Goal: Task Accomplishment & Management: Complete application form

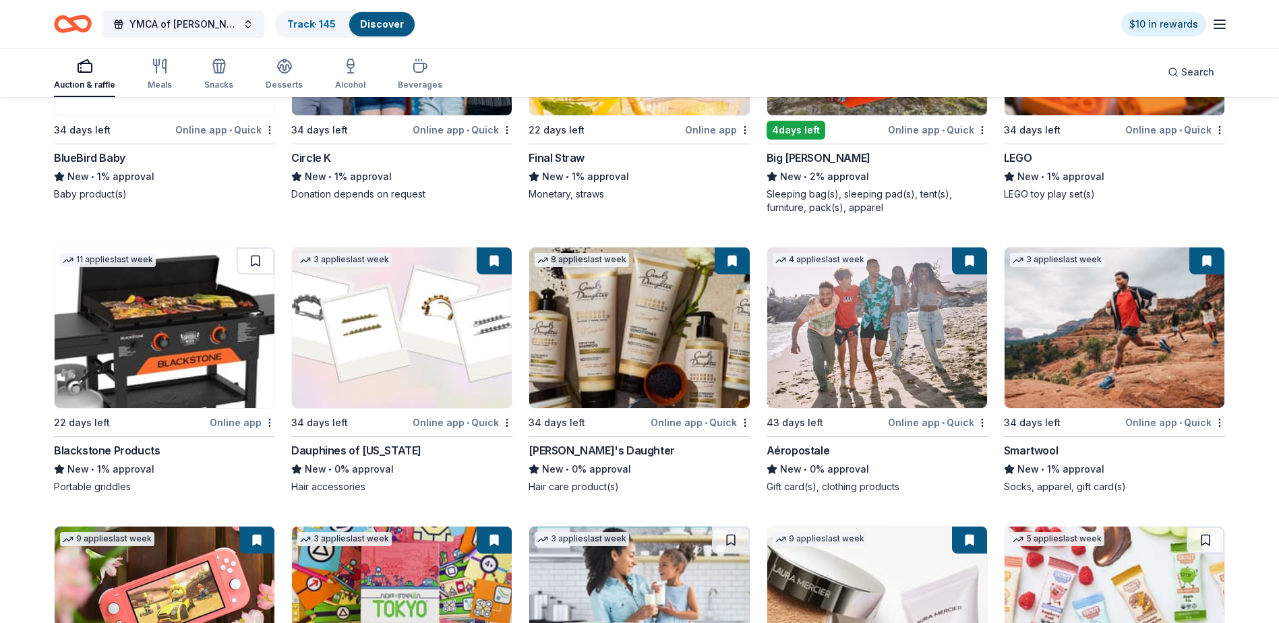
scroll to position [13805, 0]
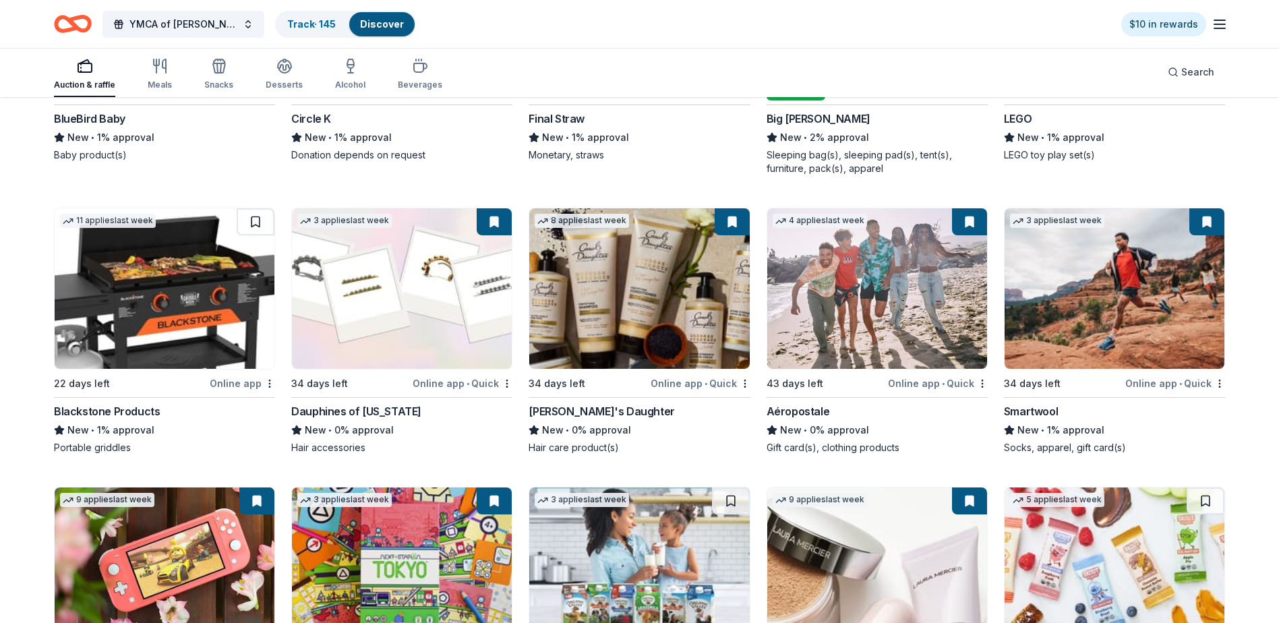
click at [158, 305] on img at bounding box center [165, 288] width 220 height 160
click at [254, 231] on button at bounding box center [256, 221] width 38 height 27
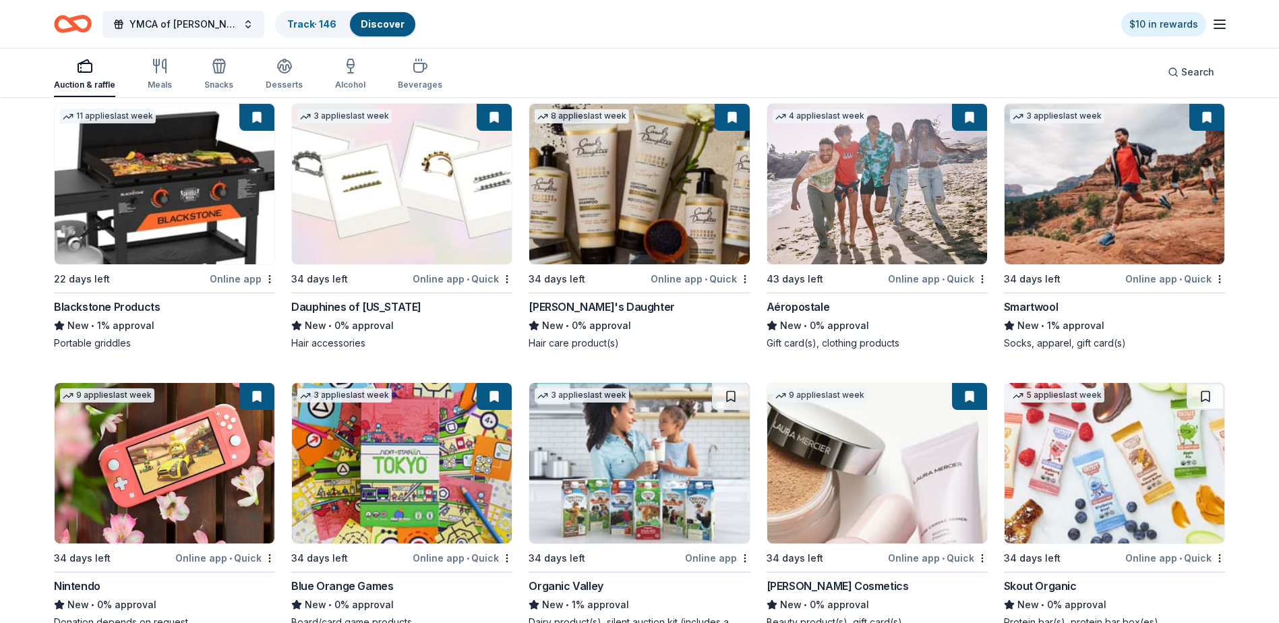
scroll to position [14050, 0]
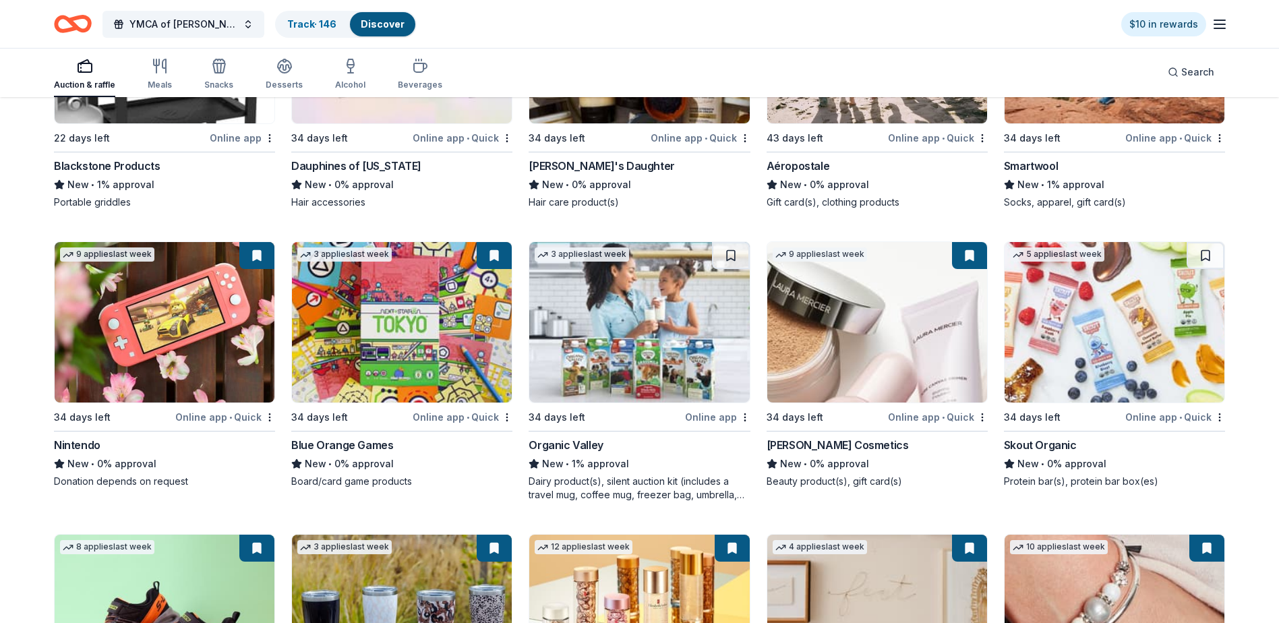
click at [419, 355] on img at bounding box center [402, 322] width 220 height 160
click at [593, 336] on img at bounding box center [639, 322] width 220 height 160
click at [1089, 324] on img at bounding box center [1115, 322] width 220 height 160
click at [1207, 269] on button at bounding box center [1206, 255] width 38 height 27
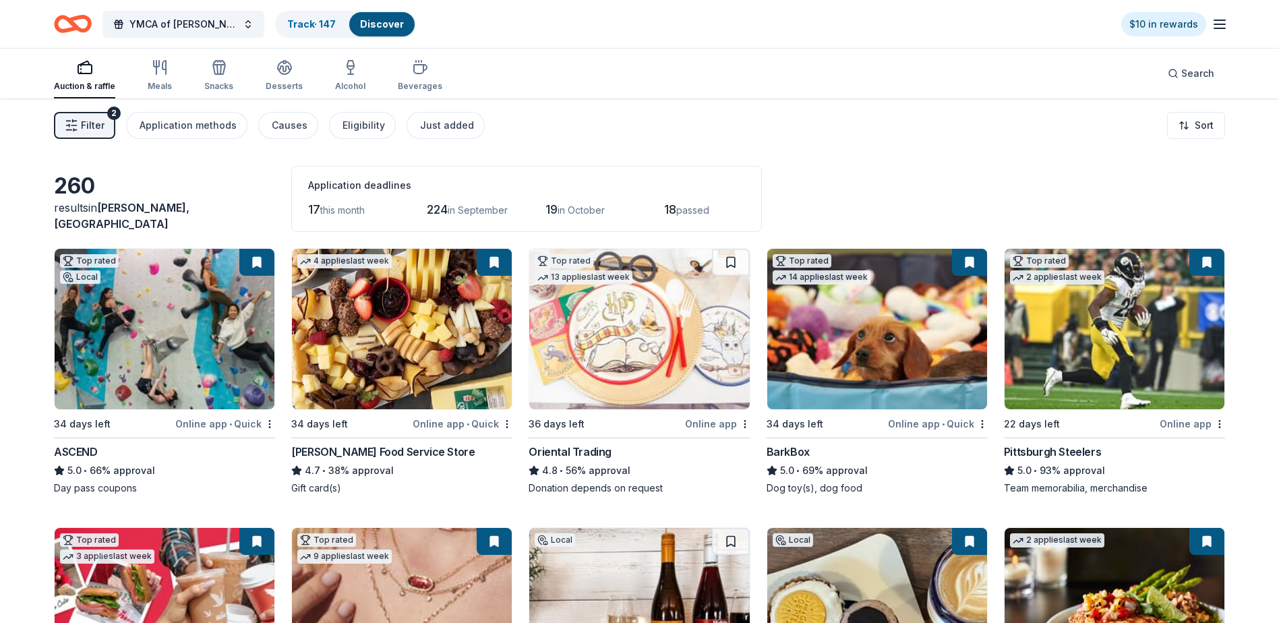
scroll to position [67, 0]
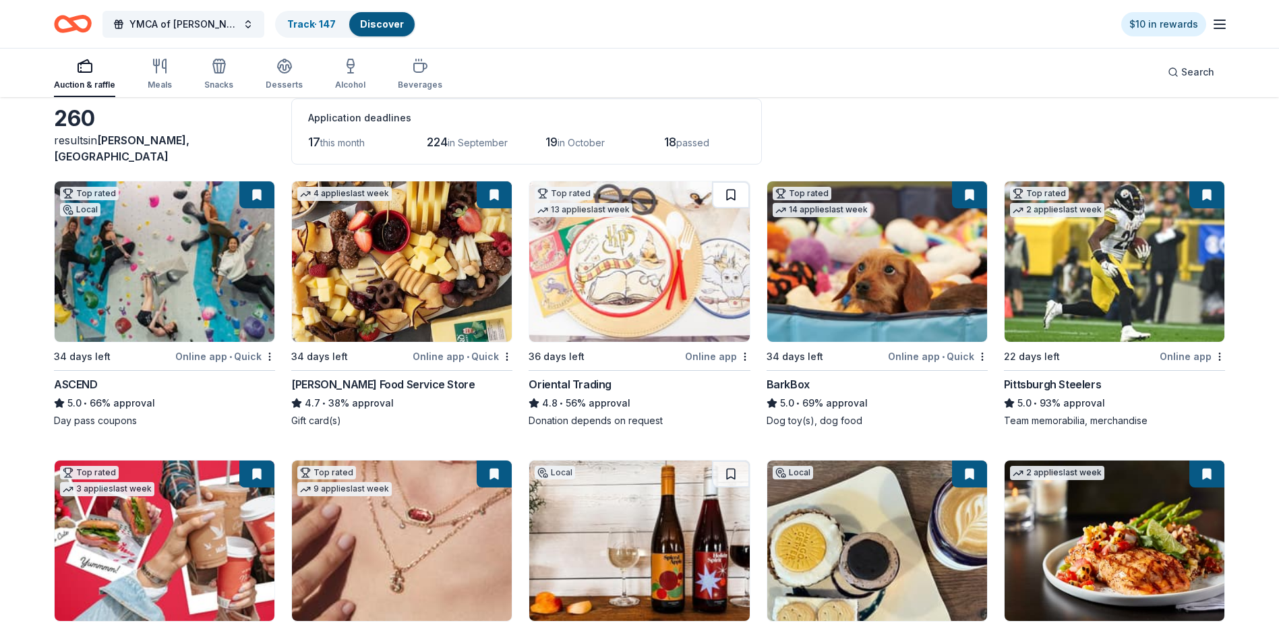
click at [732, 193] on button at bounding box center [731, 194] width 38 height 27
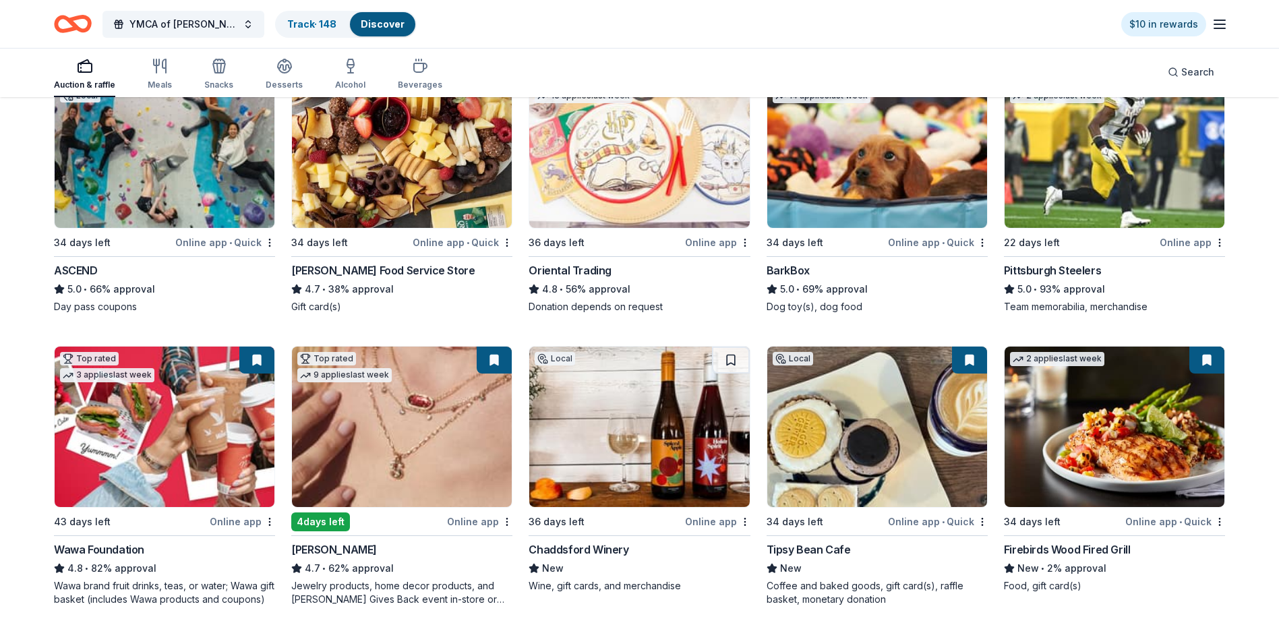
scroll to position [270, 0]
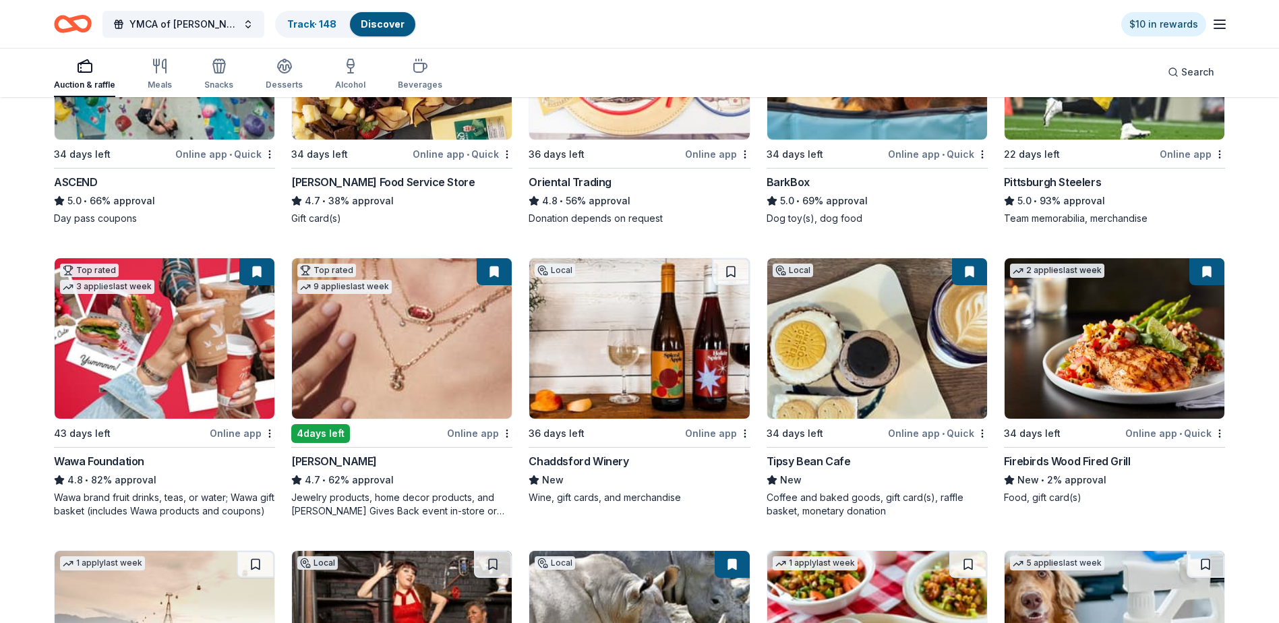
click at [646, 351] on img at bounding box center [639, 338] width 220 height 160
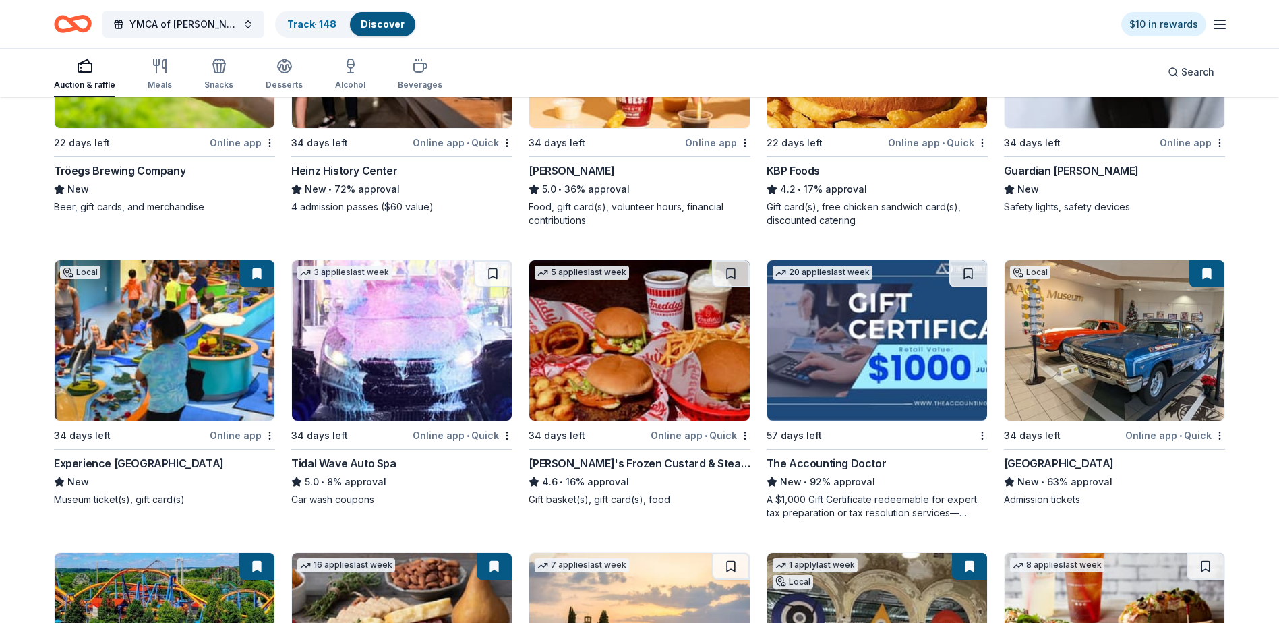
scroll to position [1146, 0]
click at [149, 320] on img at bounding box center [165, 340] width 220 height 160
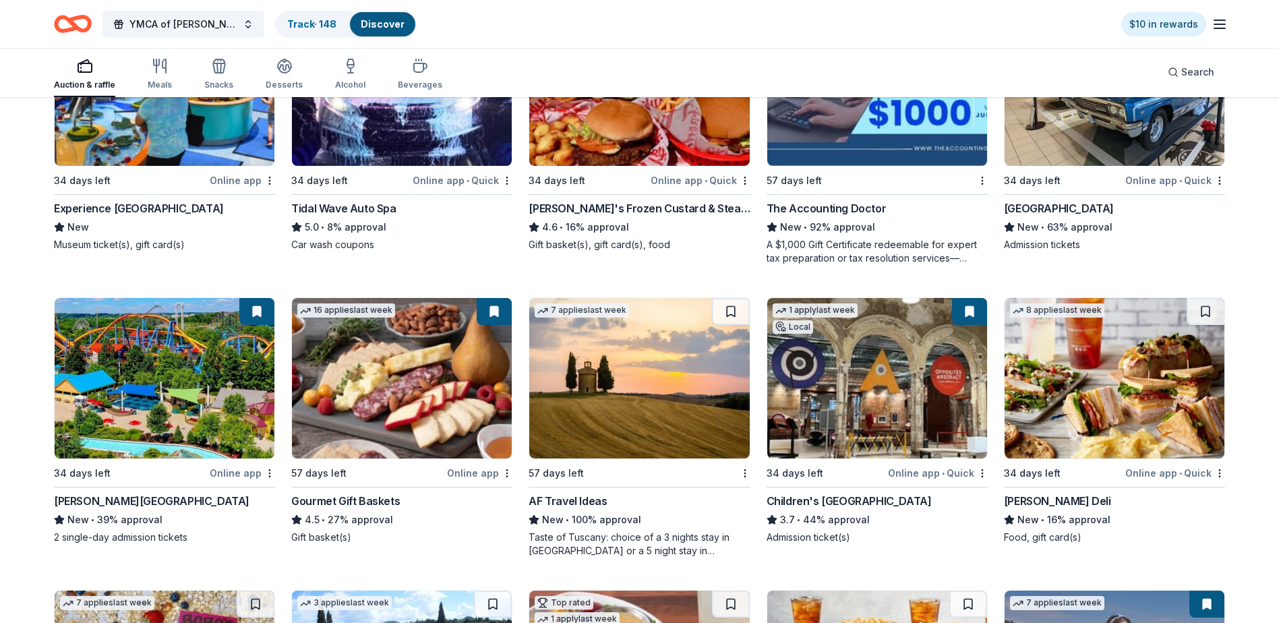
scroll to position [1416, 0]
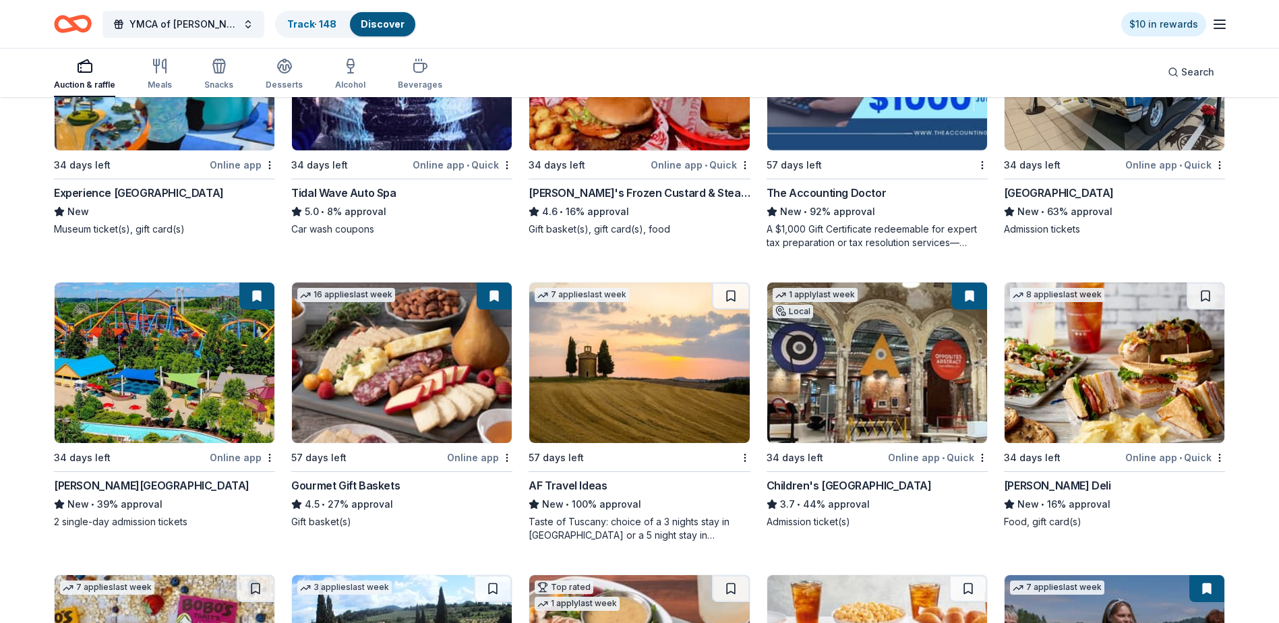
click at [652, 333] on img at bounding box center [639, 363] width 220 height 160
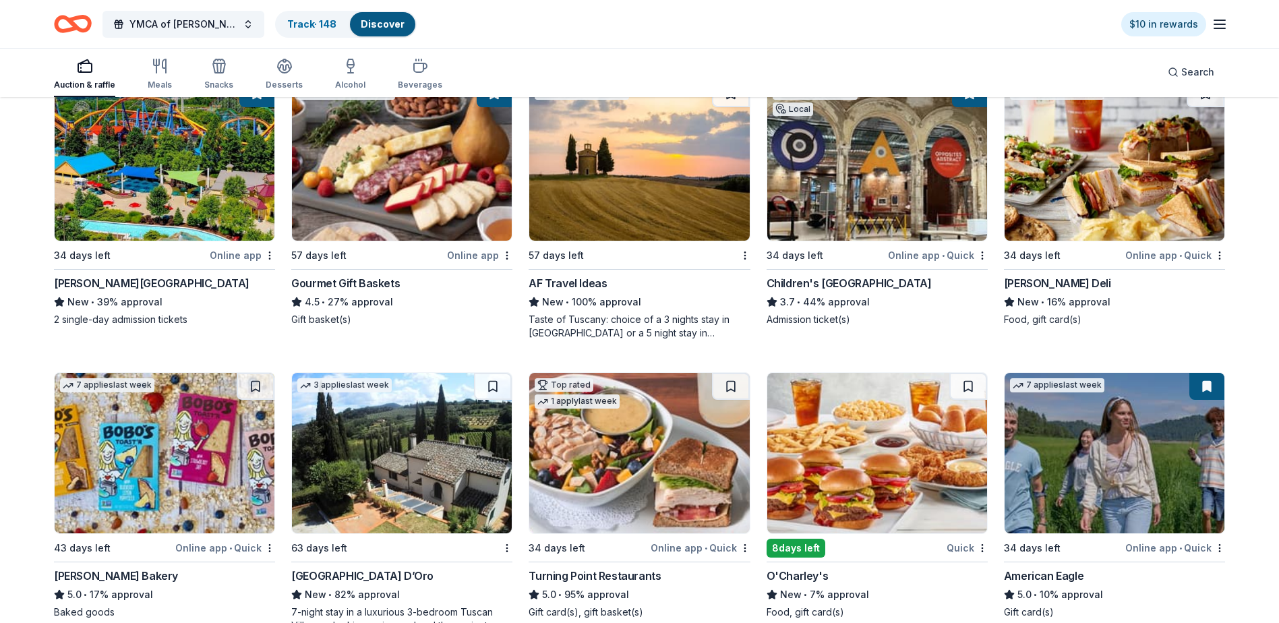
scroll to position [1686, 0]
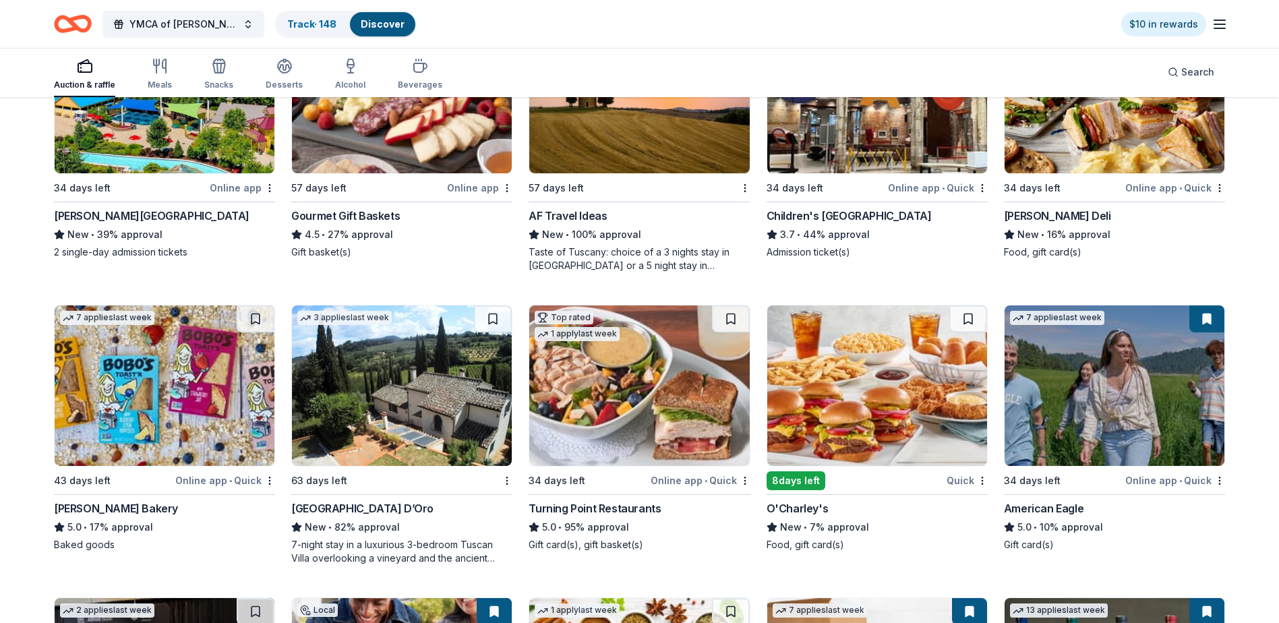
click at [854, 358] on img at bounding box center [877, 385] width 220 height 160
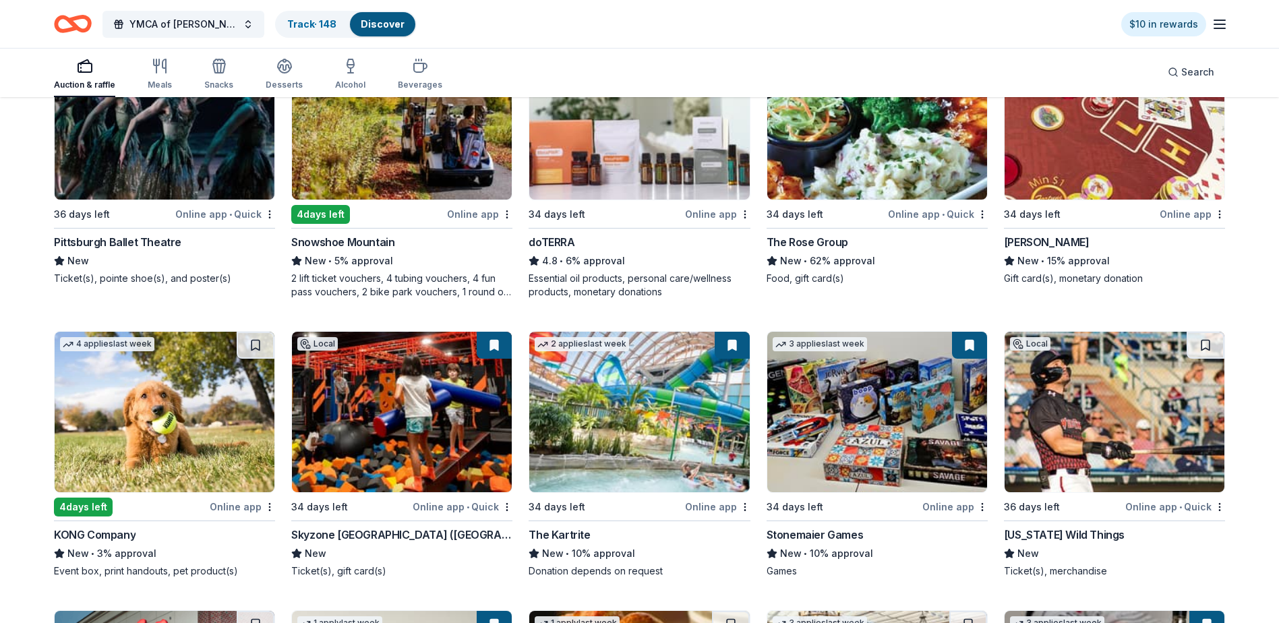
scroll to position [3911, 0]
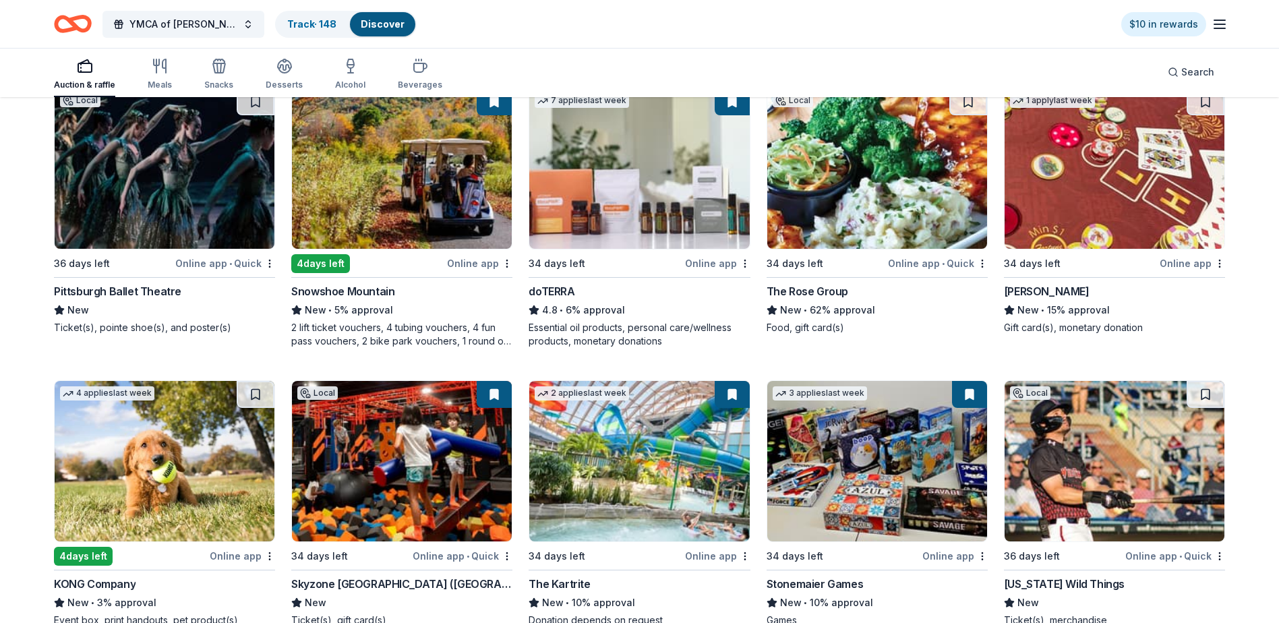
click at [860, 450] on img at bounding box center [877, 461] width 220 height 160
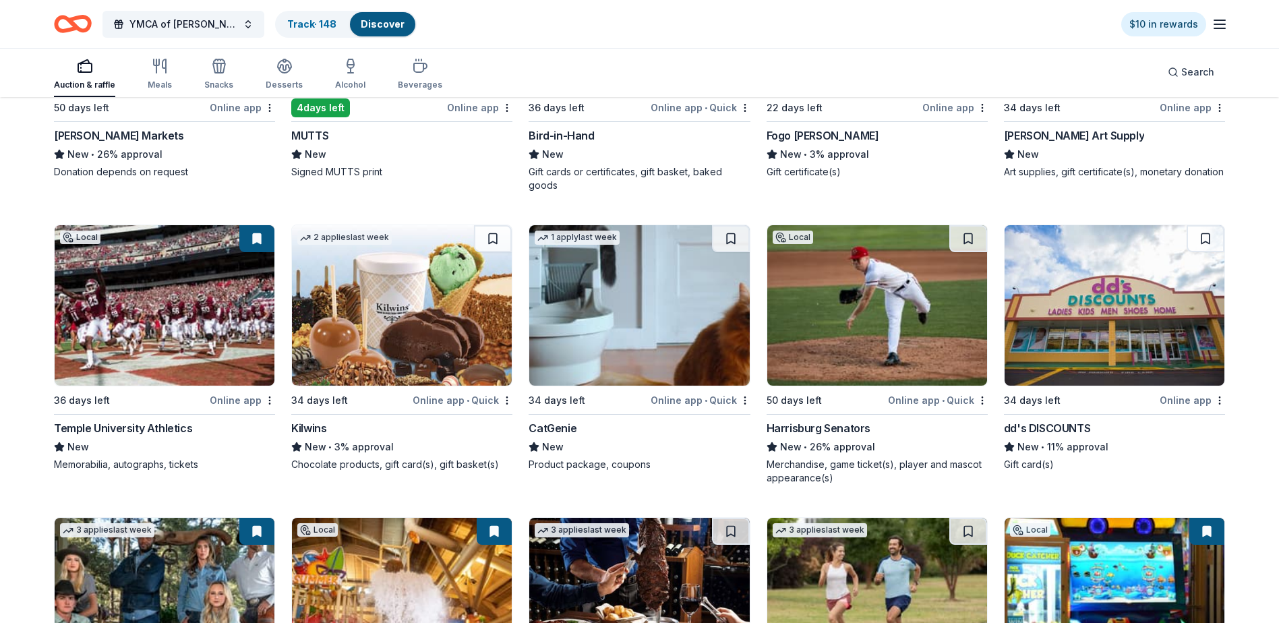
scroll to position [4653, 0]
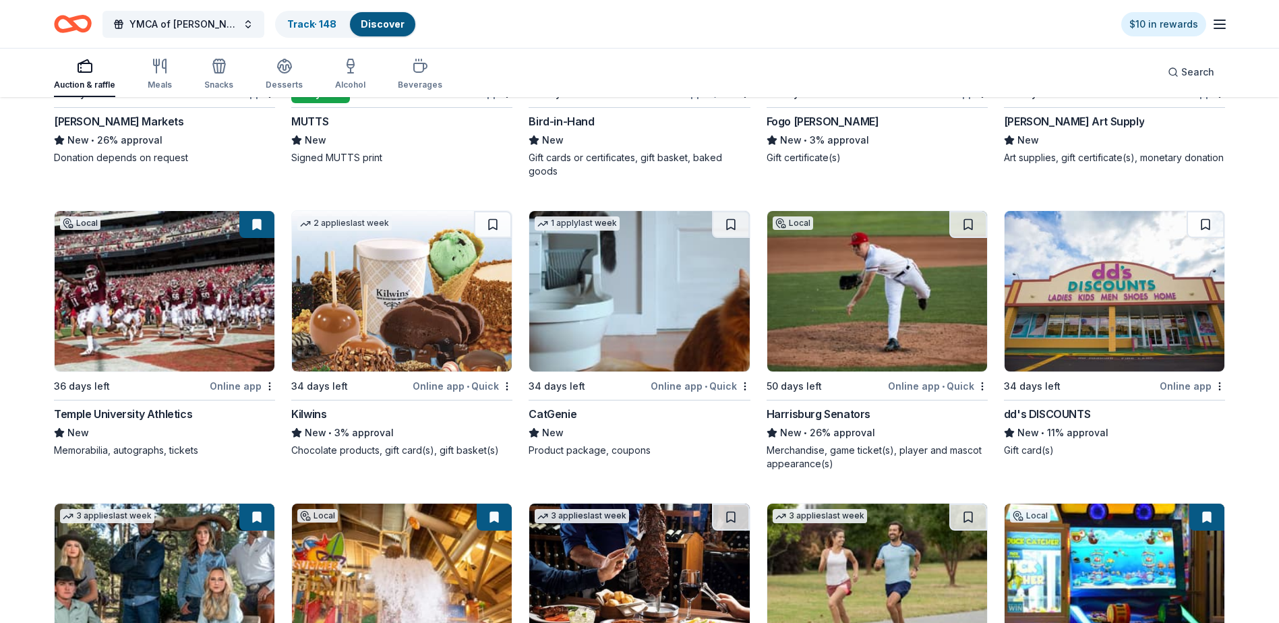
click at [403, 260] on img at bounding box center [402, 291] width 220 height 160
click at [1123, 299] on img at bounding box center [1115, 291] width 220 height 160
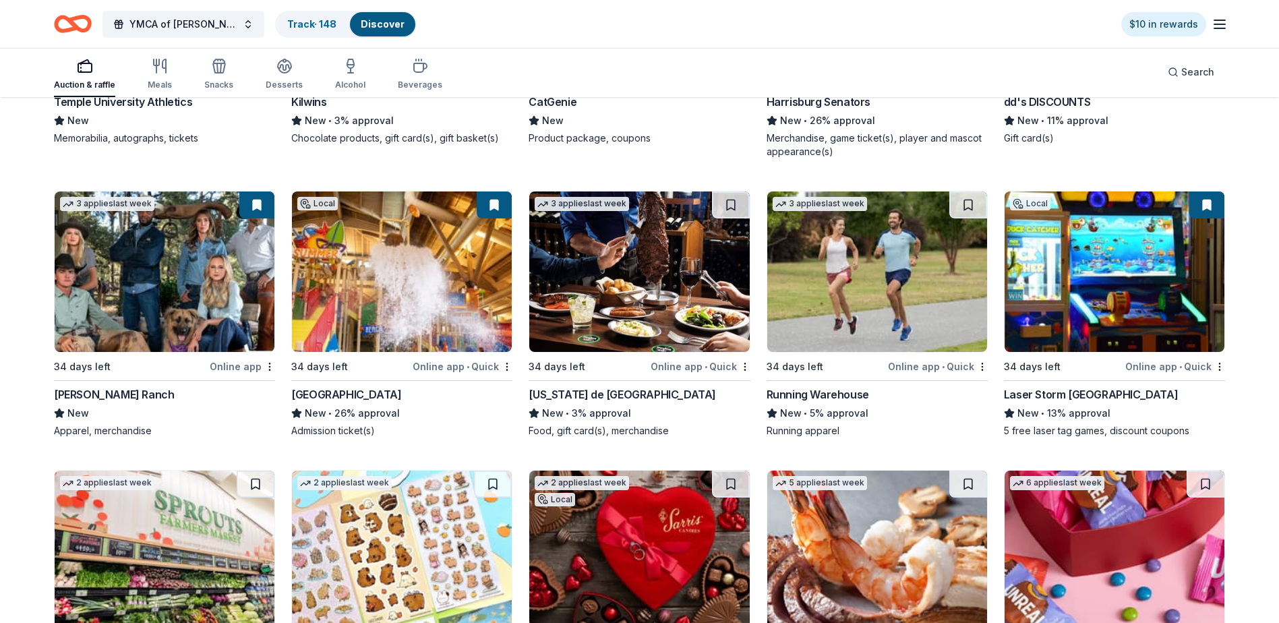
scroll to position [4990, 0]
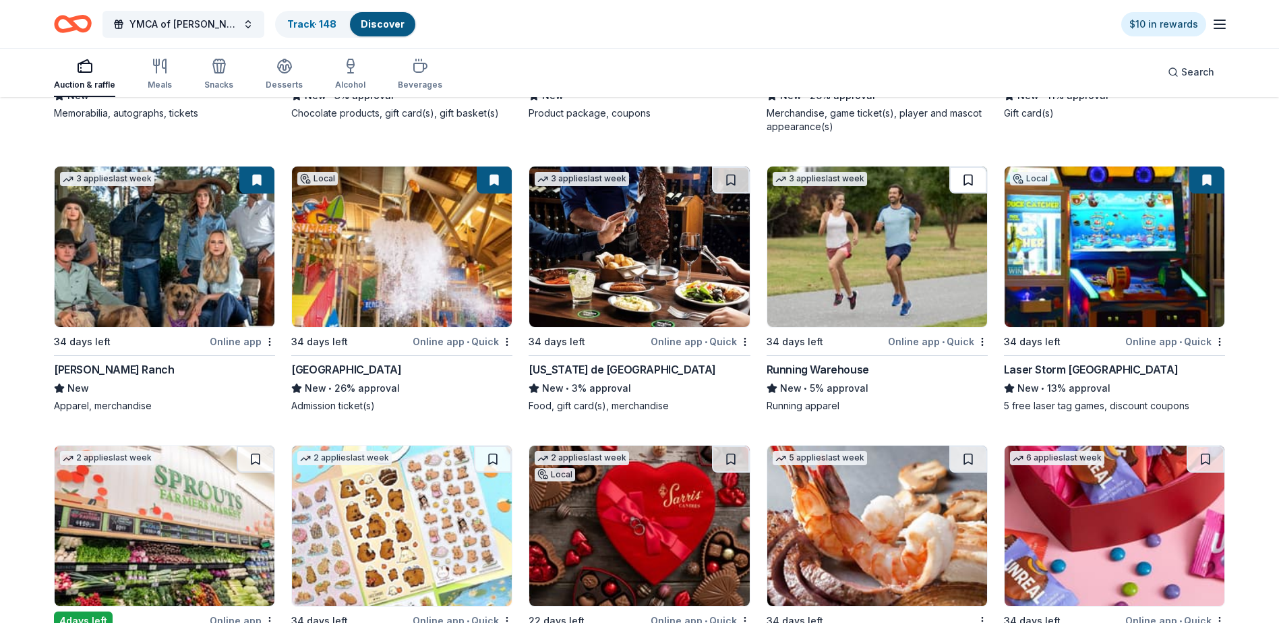
click at [970, 178] on button at bounding box center [968, 180] width 38 height 27
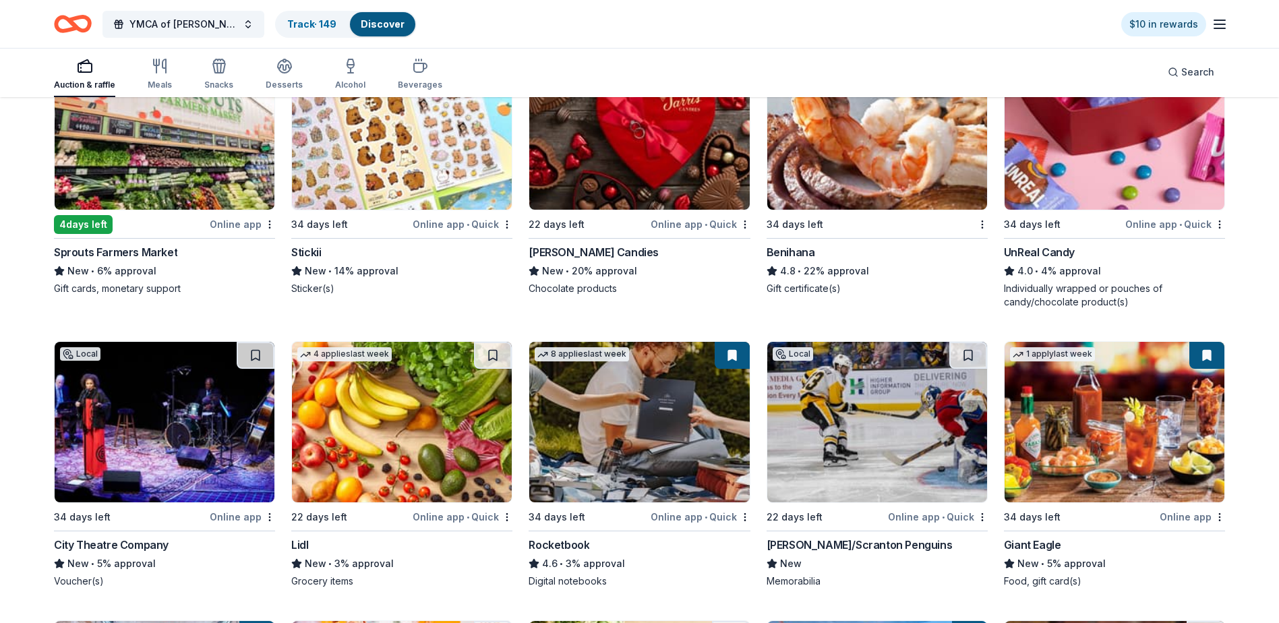
scroll to position [5395, 0]
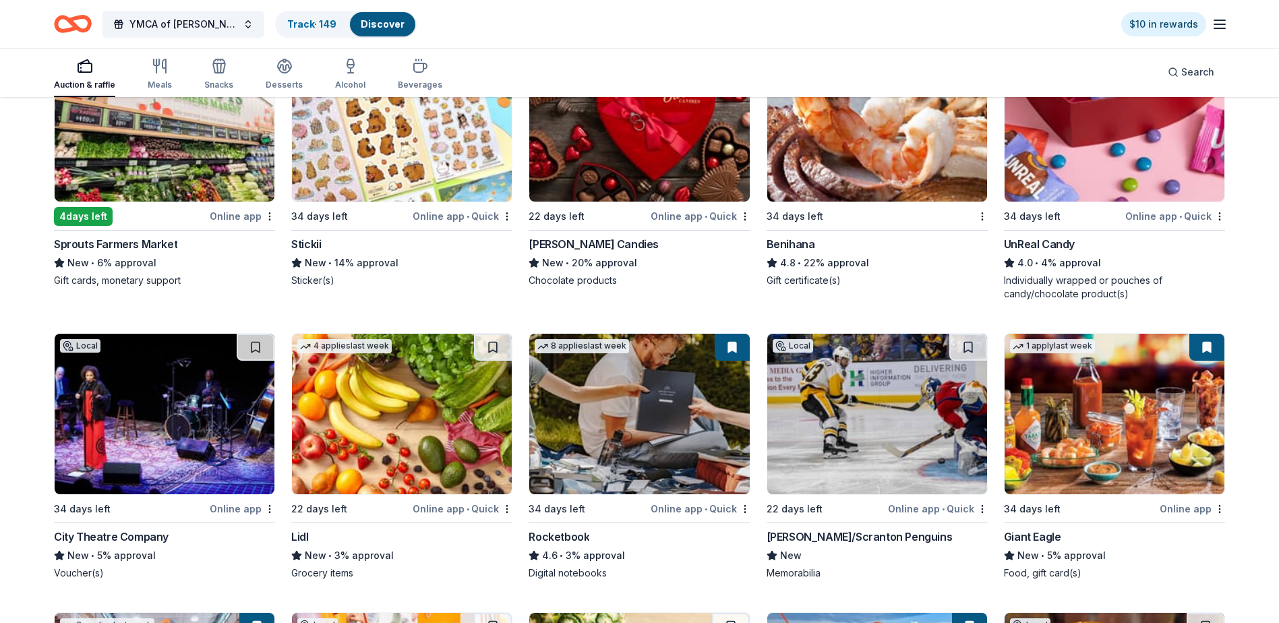
click at [1084, 131] on img at bounding box center [1115, 121] width 220 height 160
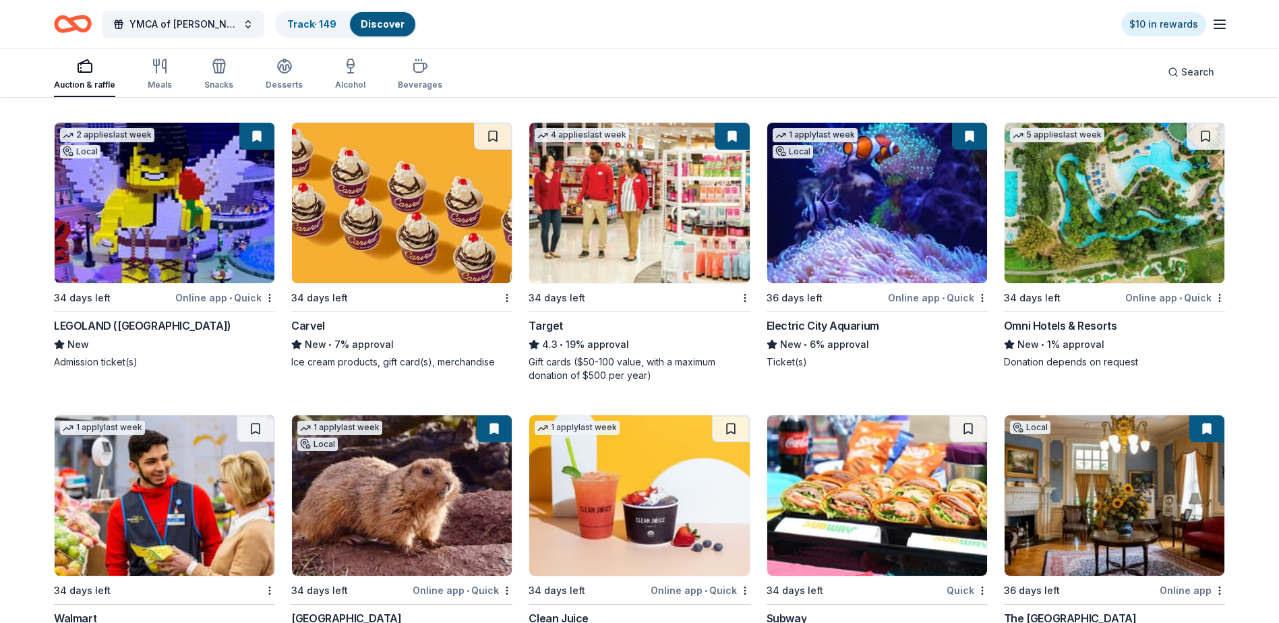
scroll to position [8159, 0]
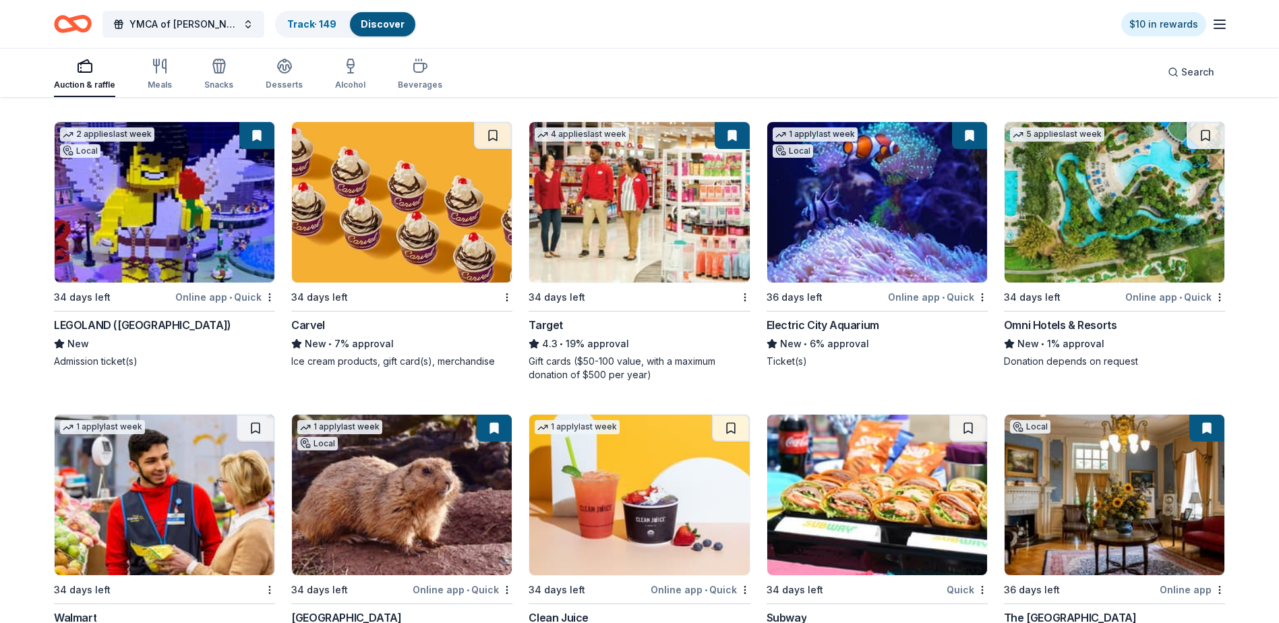
click at [1167, 212] on img at bounding box center [1115, 202] width 220 height 160
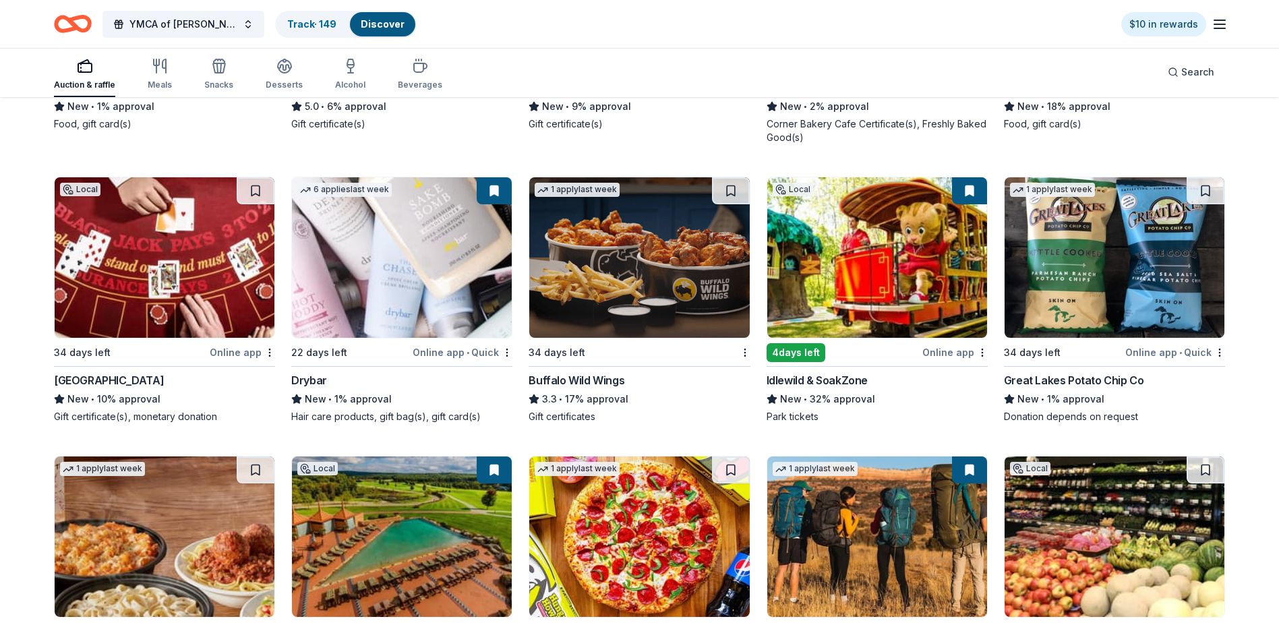
scroll to position [9036, 0]
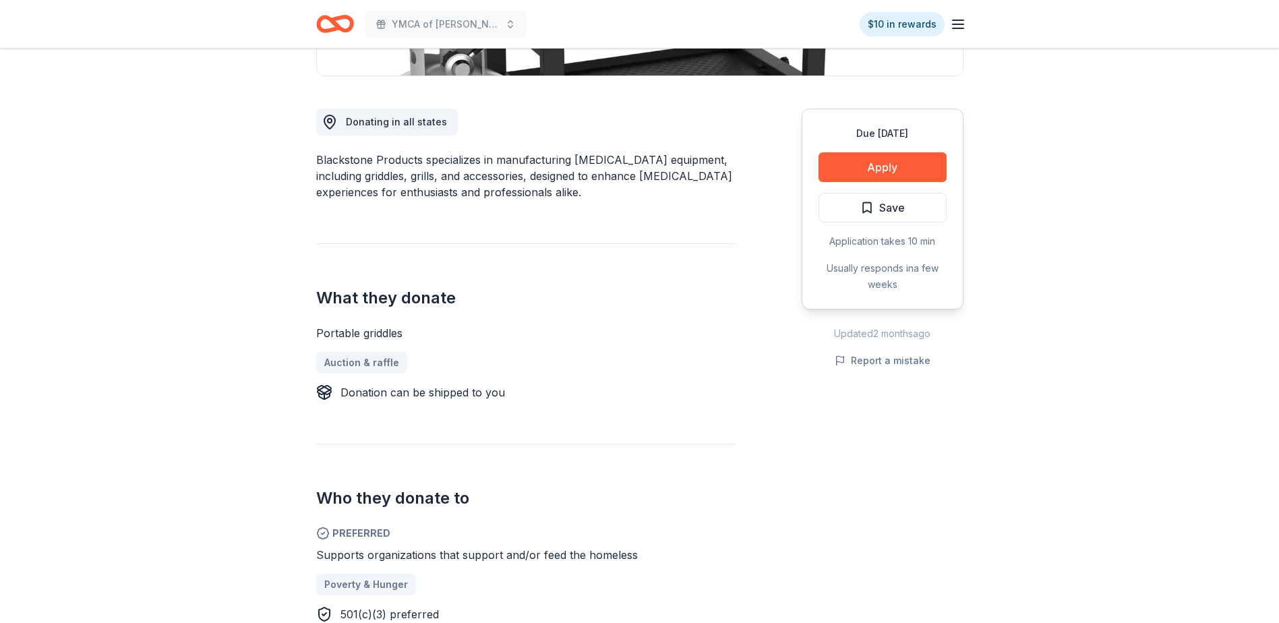
scroll to position [337, 0]
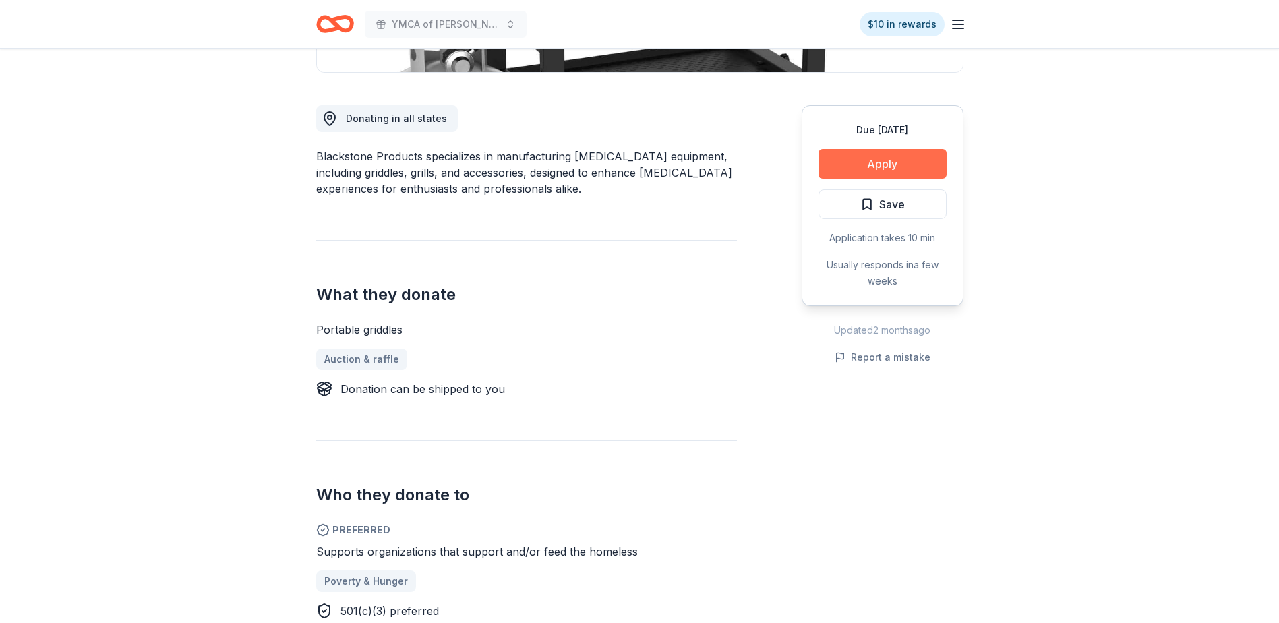
click at [881, 163] on button "Apply" at bounding box center [883, 164] width 128 height 30
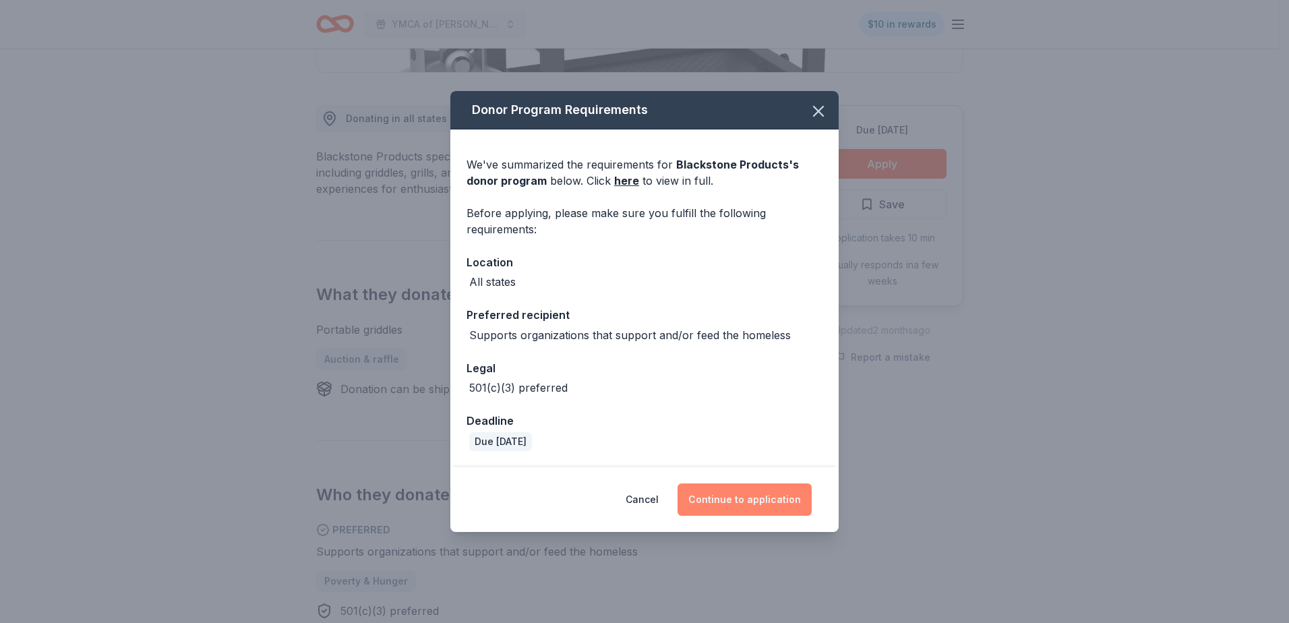
click at [726, 507] on button "Continue to application" at bounding box center [745, 499] width 134 height 32
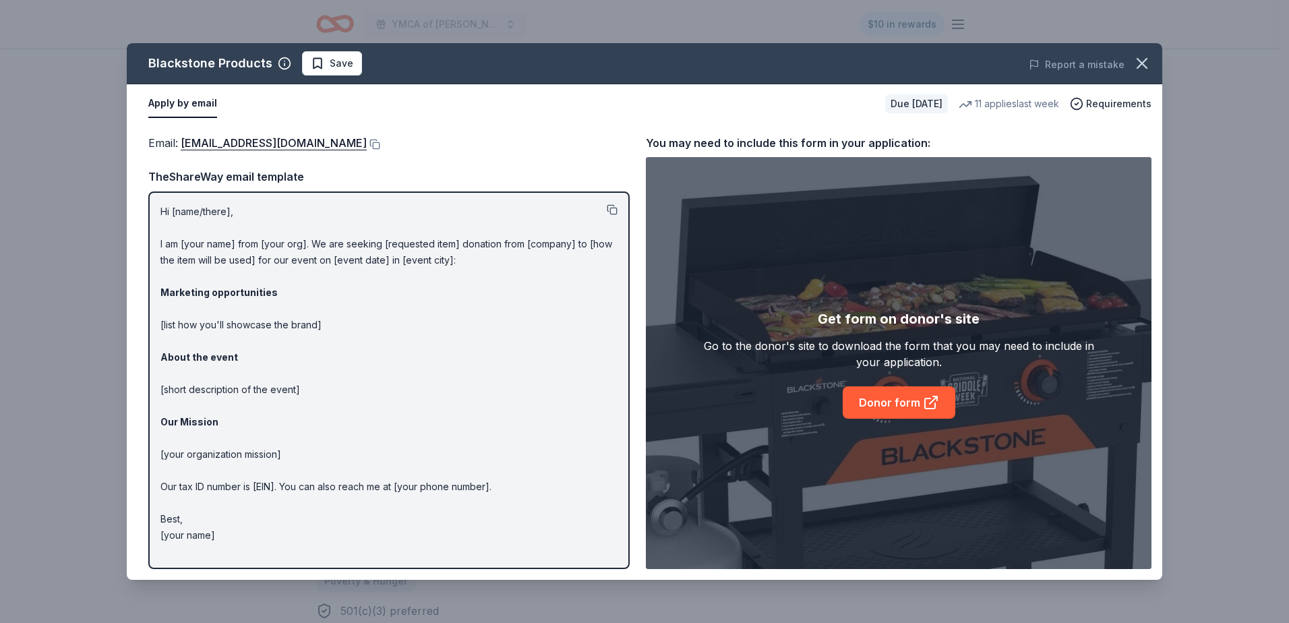
click at [616, 210] on button at bounding box center [612, 209] width 11 height 11
click at [1142, 61] on icon "button" at bounding box center [1142, 63] width 19 height 19
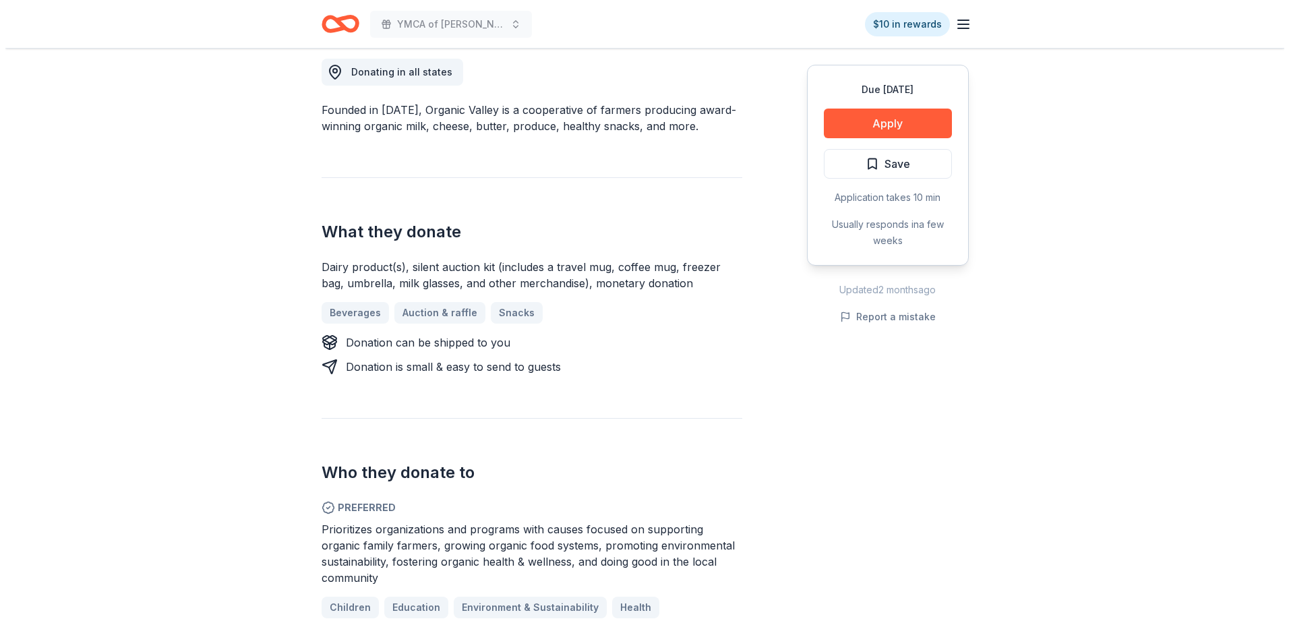
scroll to position [472, 0]
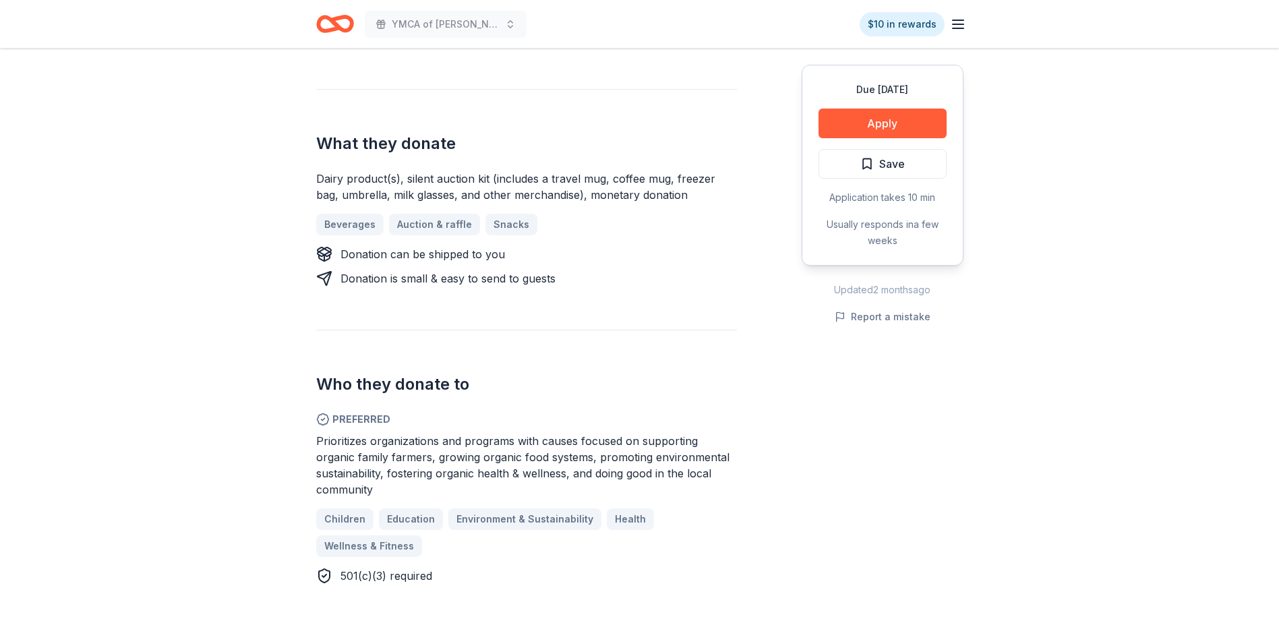
drag, startPoint x: 319, startPoint y: 441, endPoint x: 358, endPoint y: 455, distance: 41.4
click at [374, 478] on span "Prioritizes organizations and programs with causes focused on supporting organi…" at bounding box center [522, 465] width 413 height 62
click at [897, 121] on button "Apply" at bounding box center [883, 124] width 128 height 30
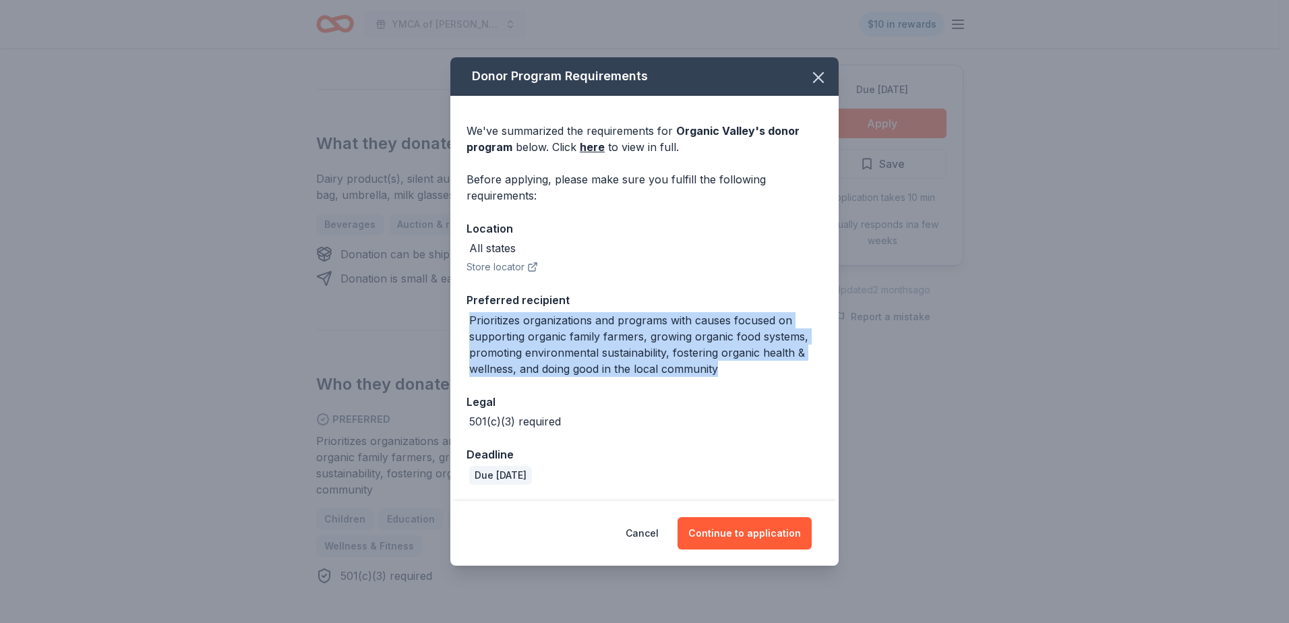
drag, startPoint x: 471, startPoint y: 322, endPoint x: 724, endPoint y: 368, distance: 256.9
click at [724, 368] on div "Prioritizes organizations and programs with causes focused on supporting organi…" at bounding box center [645, 344] width 353 height 65
drag, startPoint x: 724, startPoint y: 368, endPoint x: 699, endPoint y: 351, distance: 29.7
copy div "Prioritizes organizations and programs with causes focused on supporting organi…"
click at [751, 531] on button "Continue to application" at bounding box center [745, 533] width 134 height 32
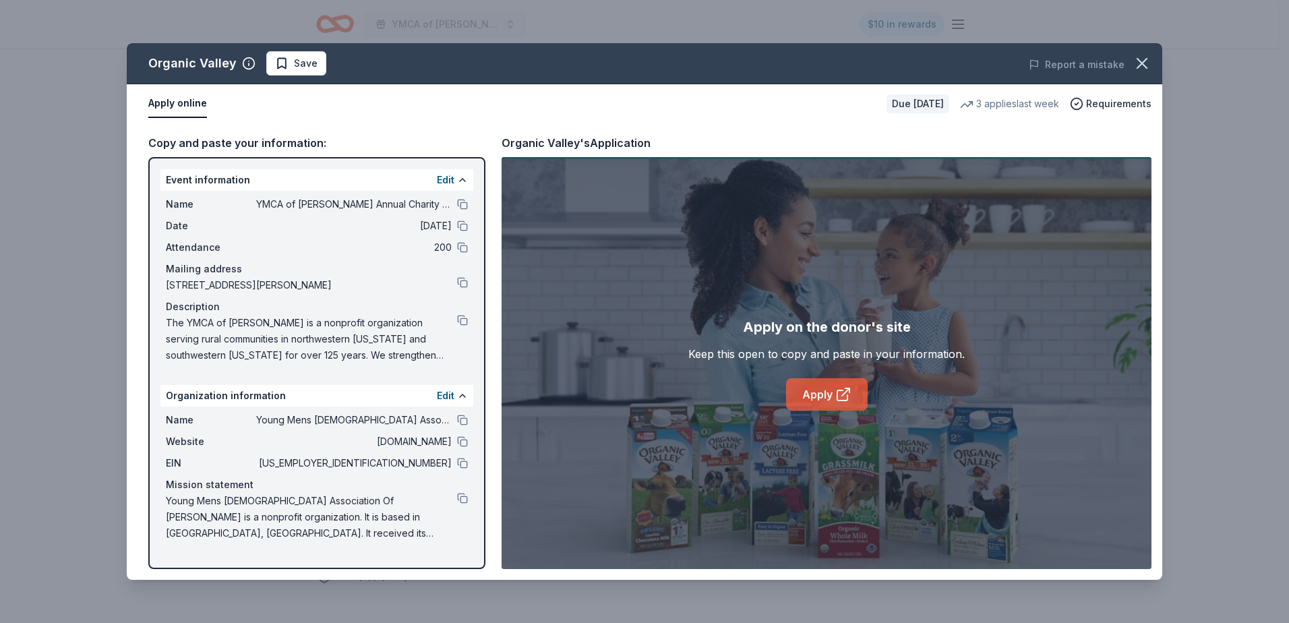
click at [812, 390] on link "Apply" at bounding box center [827, 394] width 82 height 32
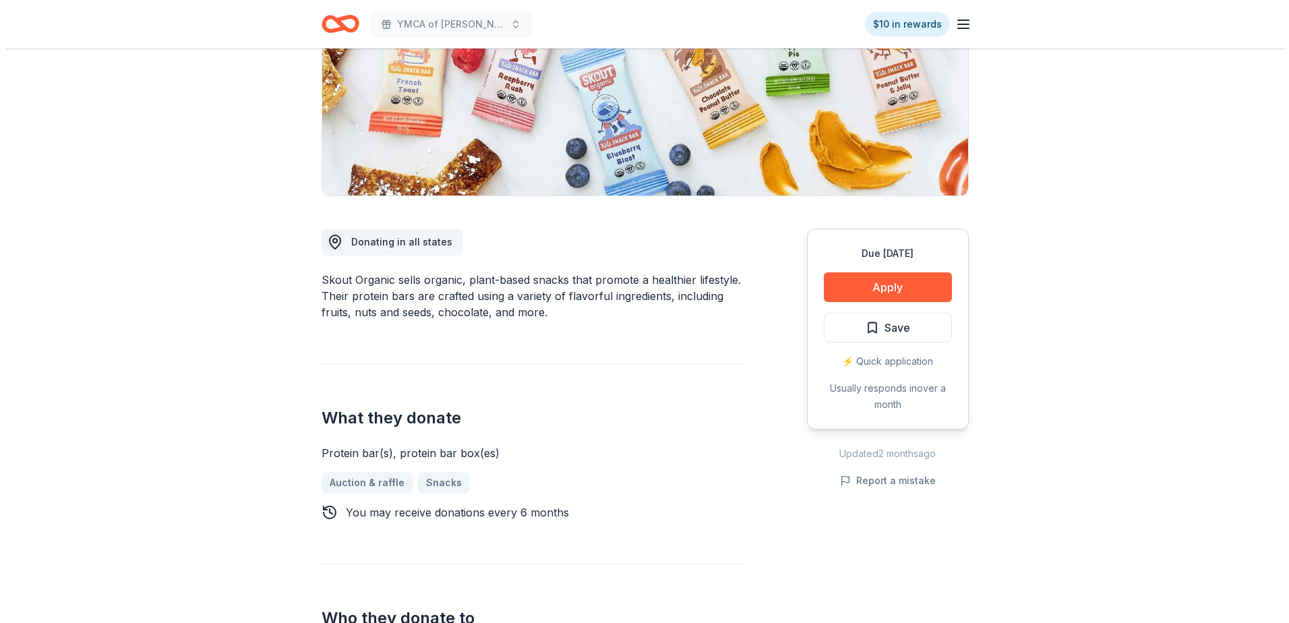
scroll to position [270, 0]
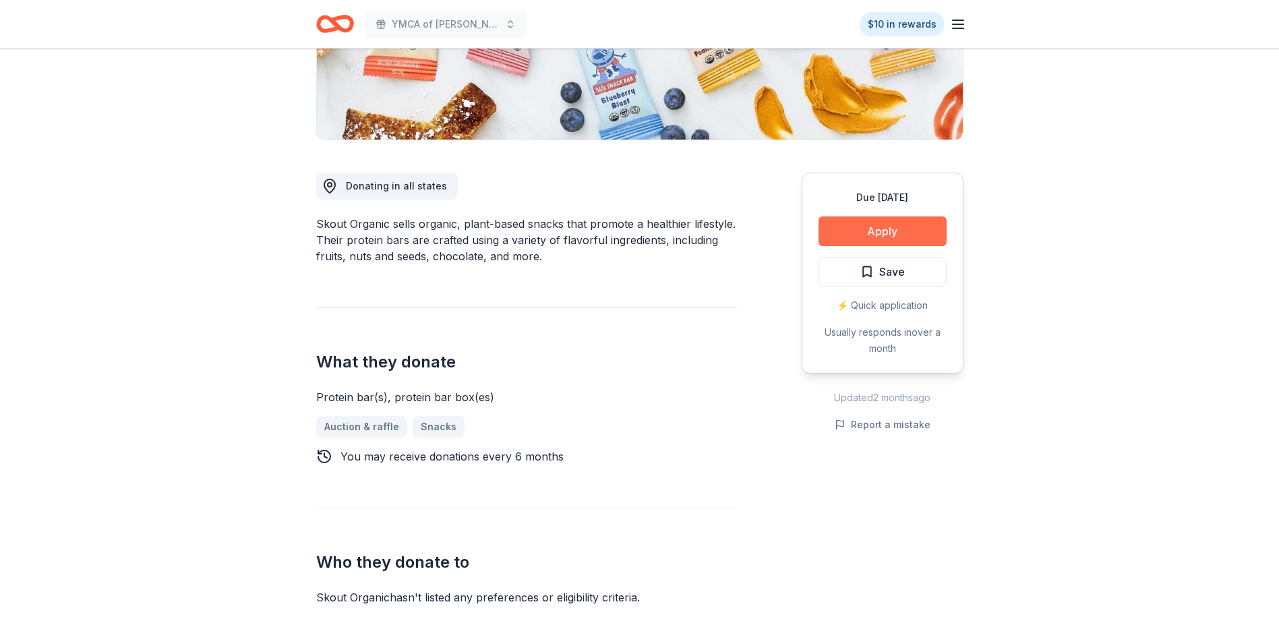
click at [896, 225] on button "Apply" at bounding box center [883, 231] width 128 height 30
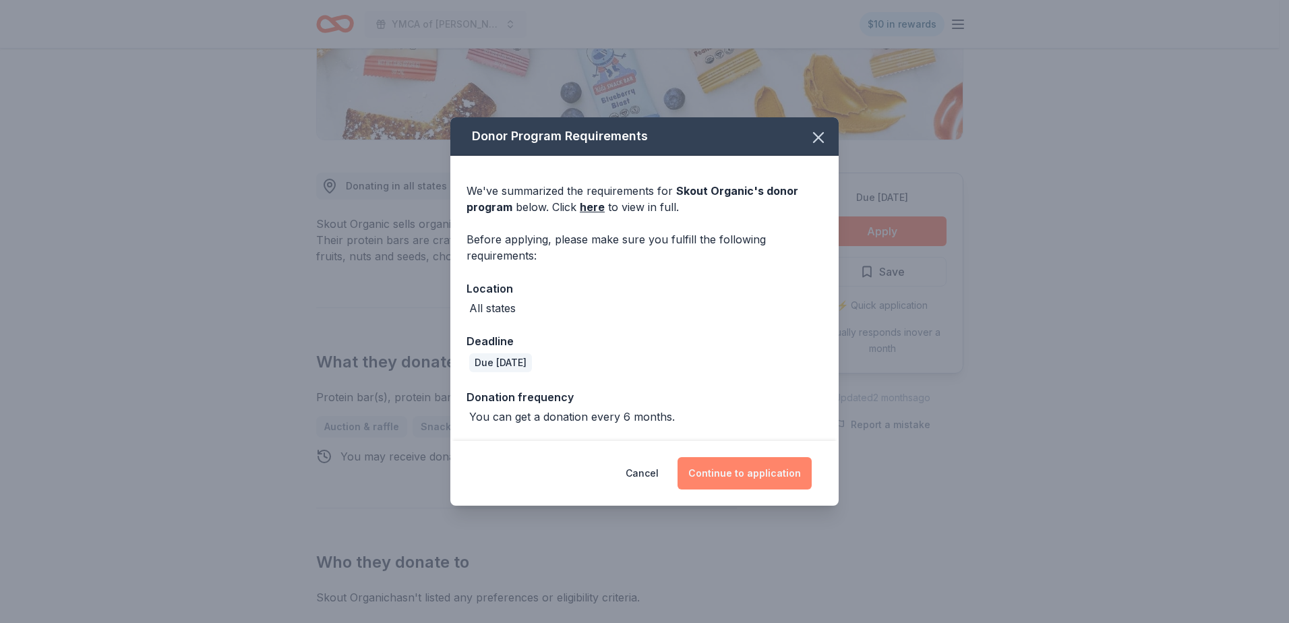
click at [755, 469] on button "Continue to application" at bounding box center [745, 473] width 134 height 32
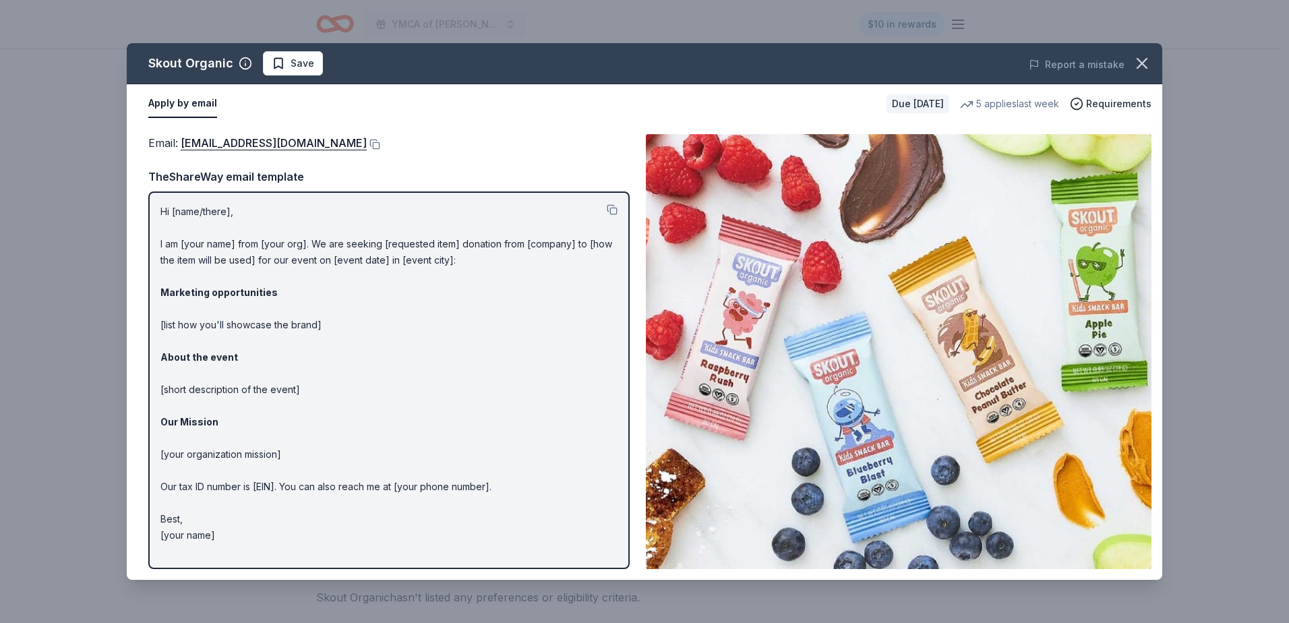
drag, startPoint x: 162, startPoint y: 212, endPoint x: 297, endPoint y: 244, distance: 138.7
click at [307, 244] on p "Hi [name/there], I am [your name] from [your org]. We are seeking [requested it…" at bounding box center [388, 374] width 457 height 340
click at [610, 210] on button at bounding box center [612, 209] width 11 height 11
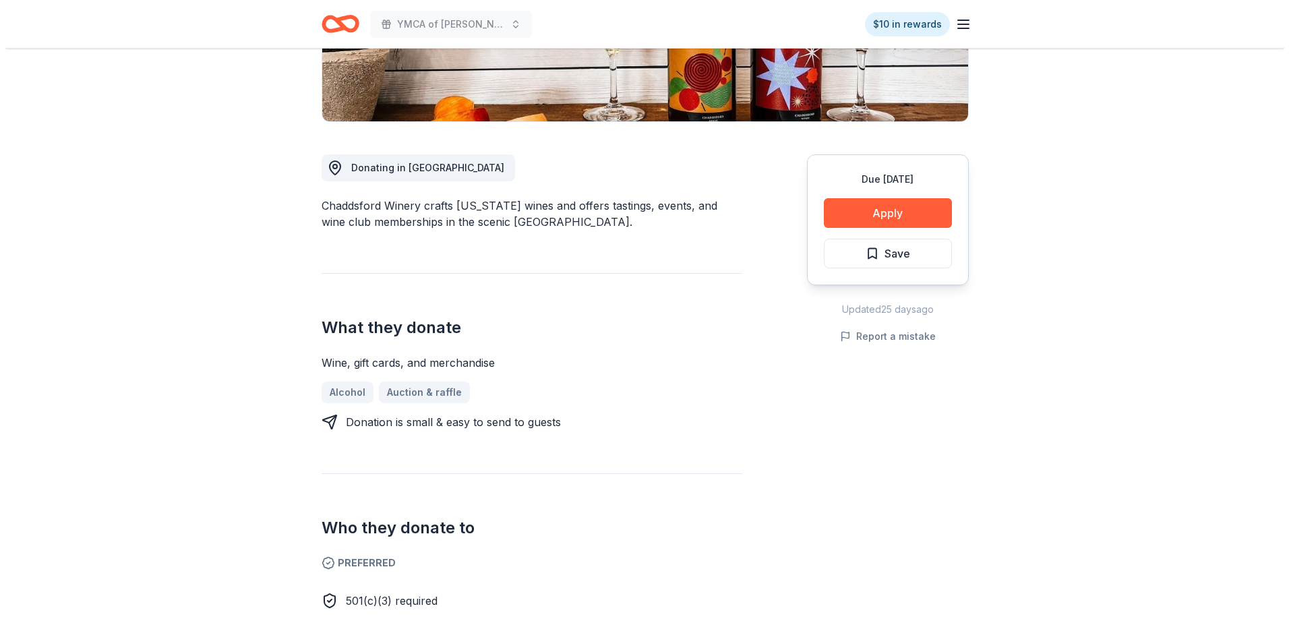
scroll to position [337, 0]
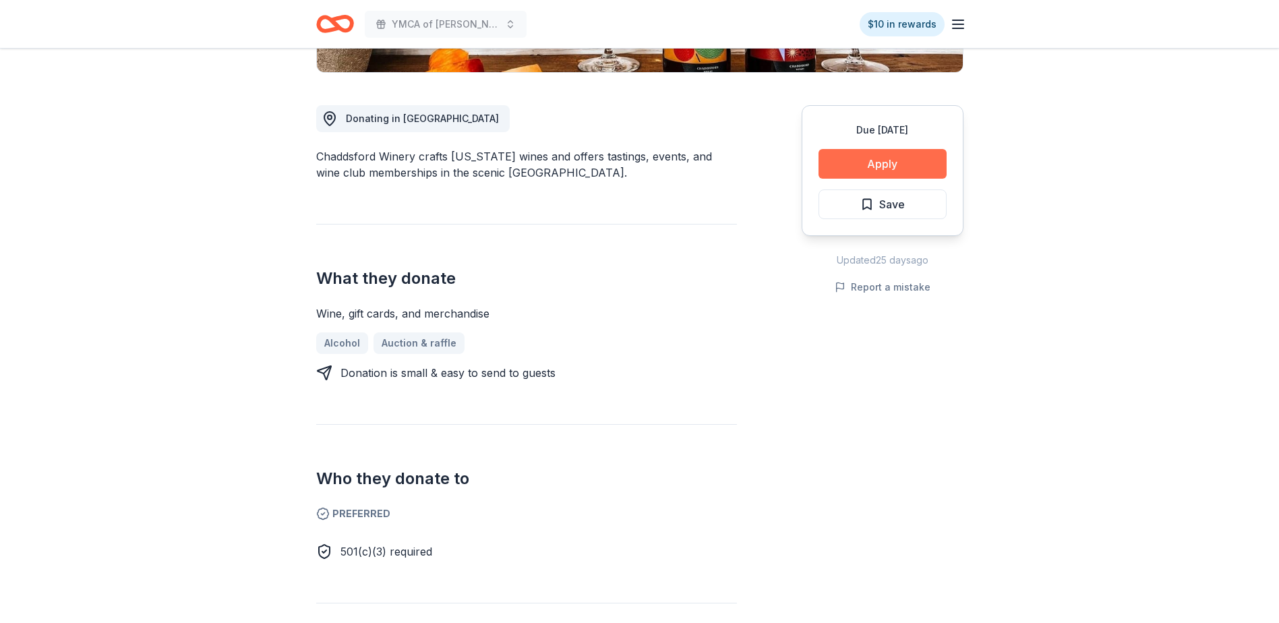
click at [877, 170] on button "Apply" at bounding box center [883, 164] width 128 height 30
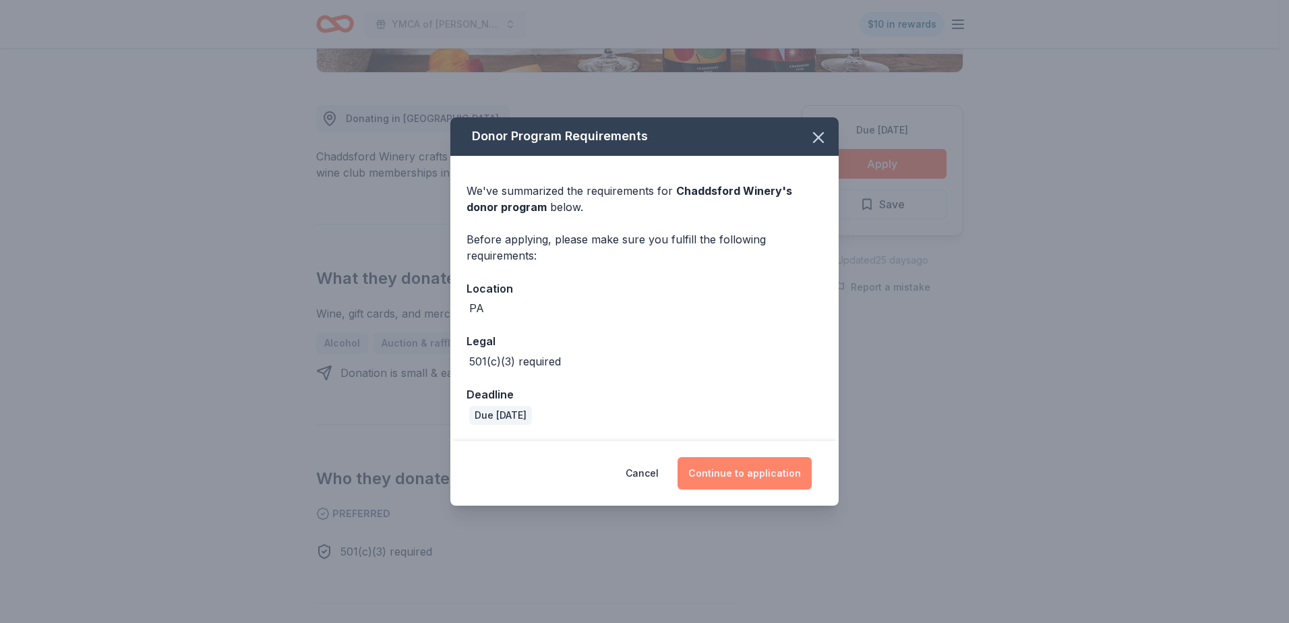
click at [754, 467] on button "Continue to application" at bounding box center [745, 473] width 134 height 32
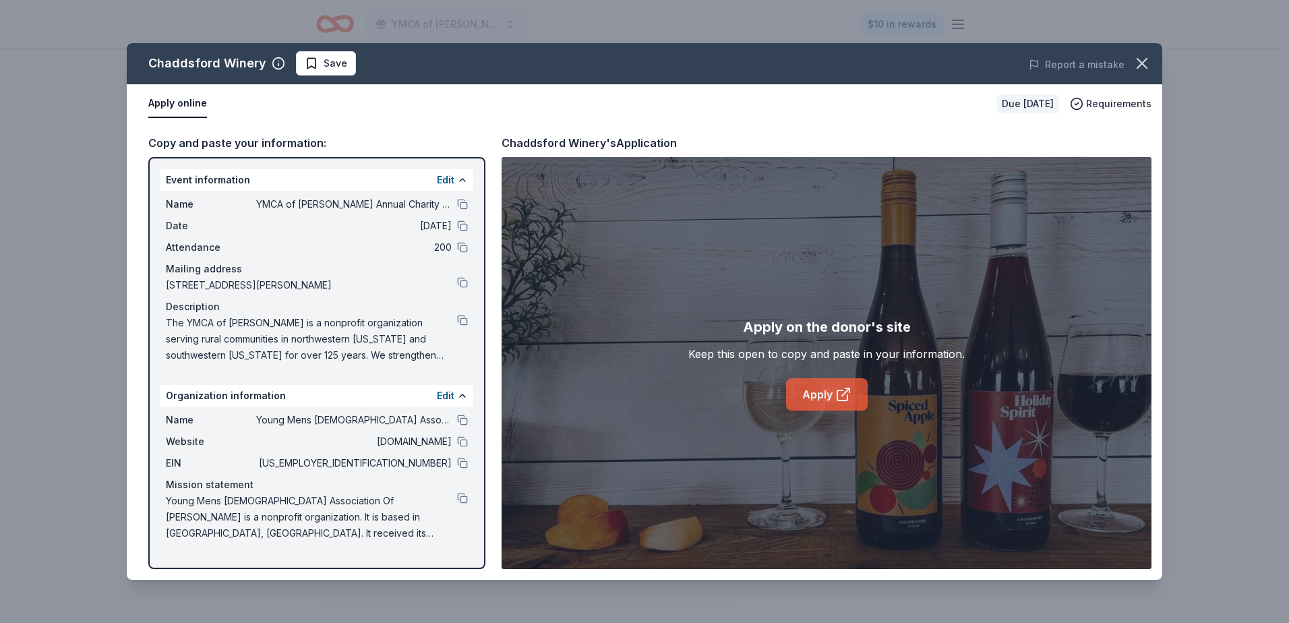
click at [840, 386] on icon at bounding box center [844, 394] width 16 height 16
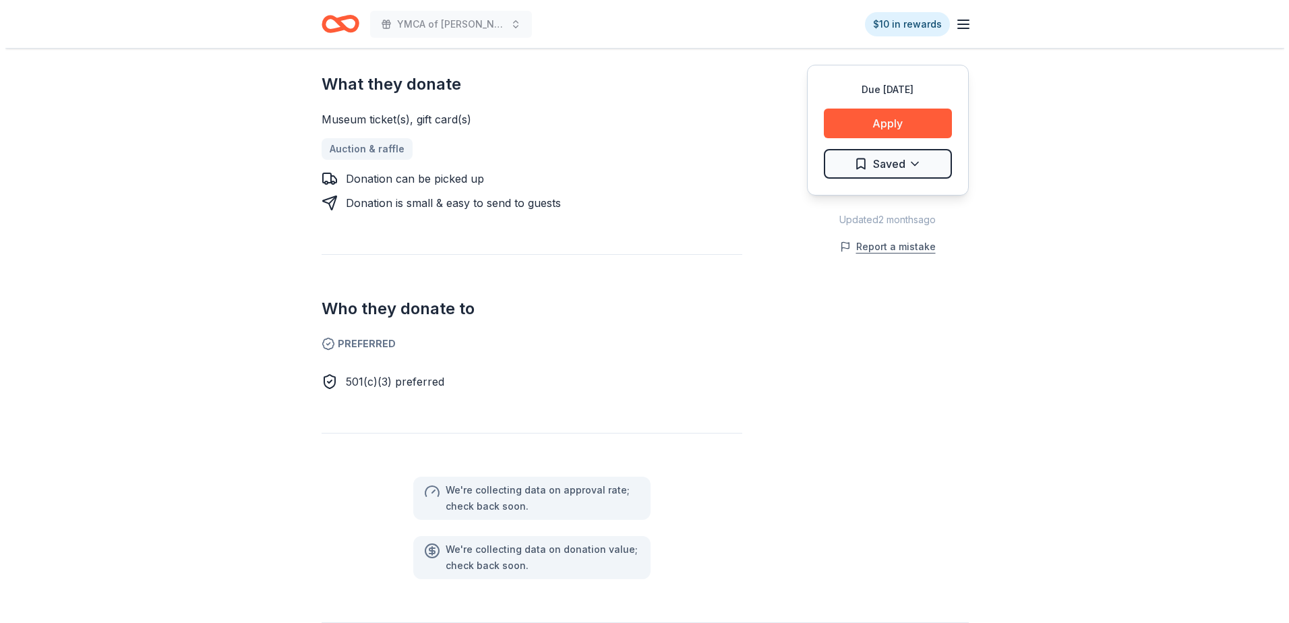
scroll to position [539, 0]
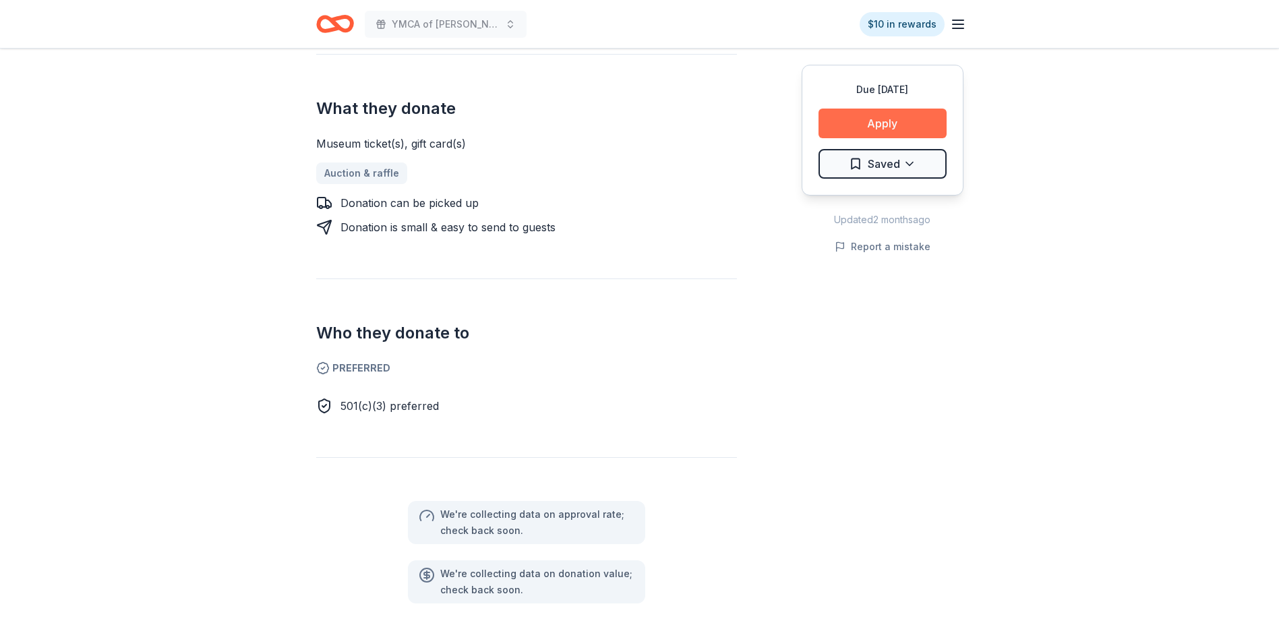
click at [888, 125] on button "Apply" at bounding box center [883, 124] width 128 height 30
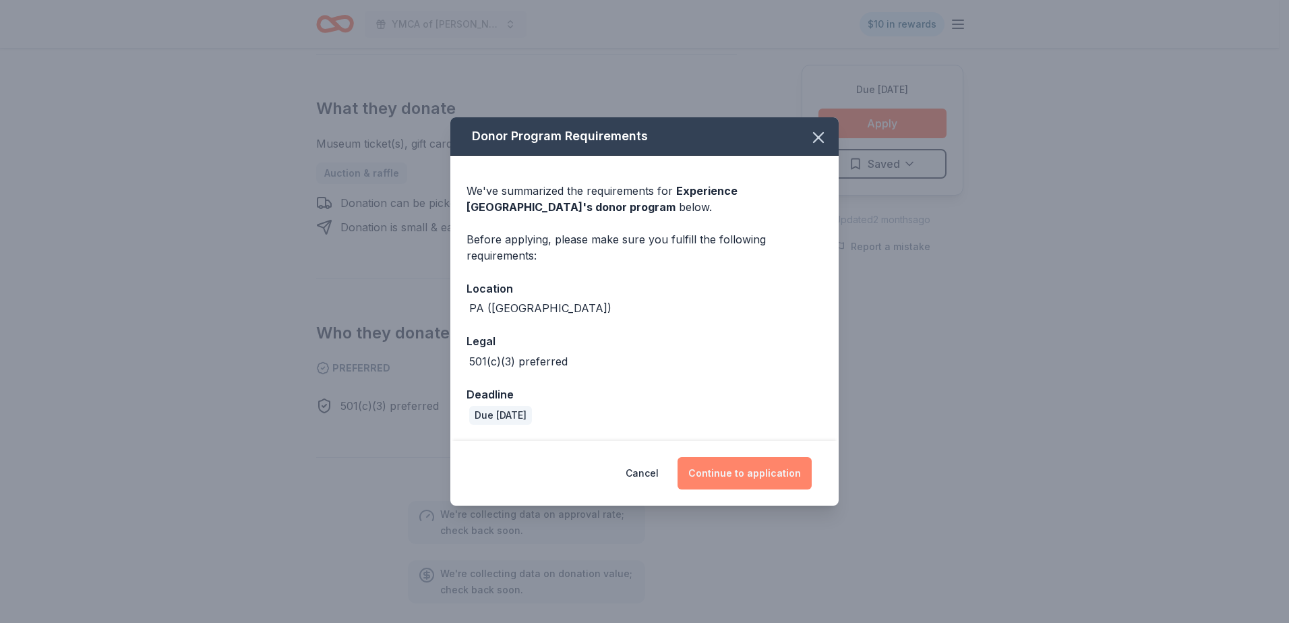
click at [751, 473] on button "Continue to application" at bounding box center [745, 473] width 134 height 32
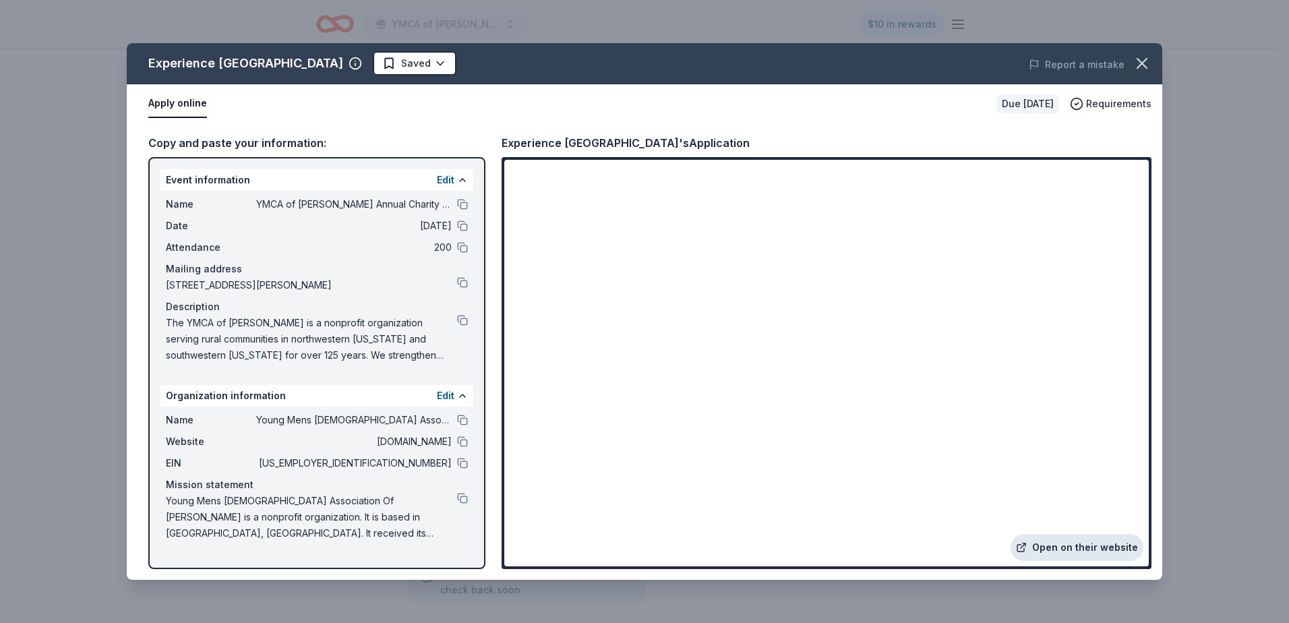
click at [1076, 549] on link "Open on their website" at bounding box center [1077, 547] width 133 height 27
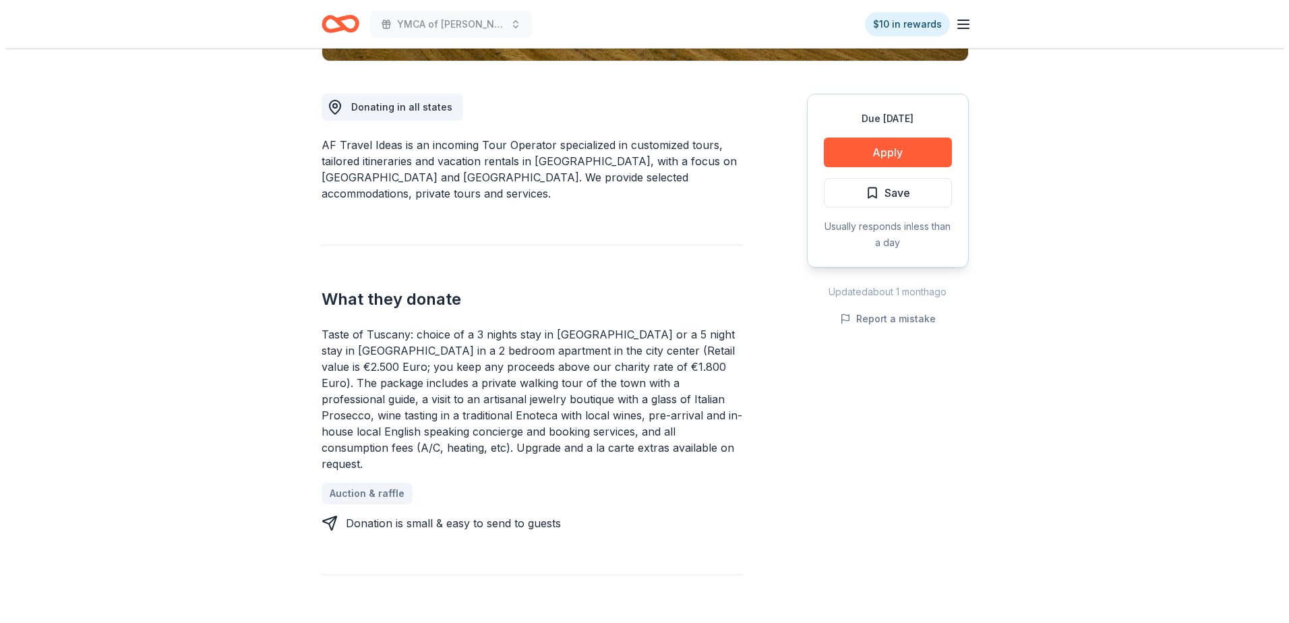
scroll to position [405, 0]
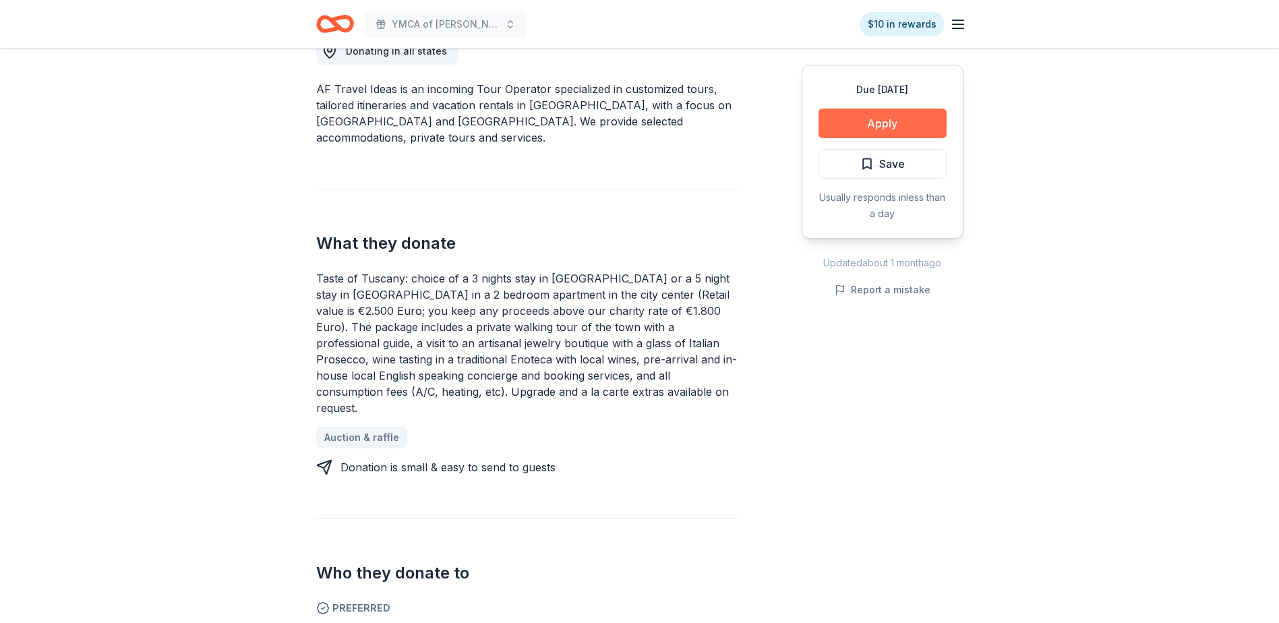
click at [883, 118] on button "Apply" at bounding box center [883, 124] width 128 height 30
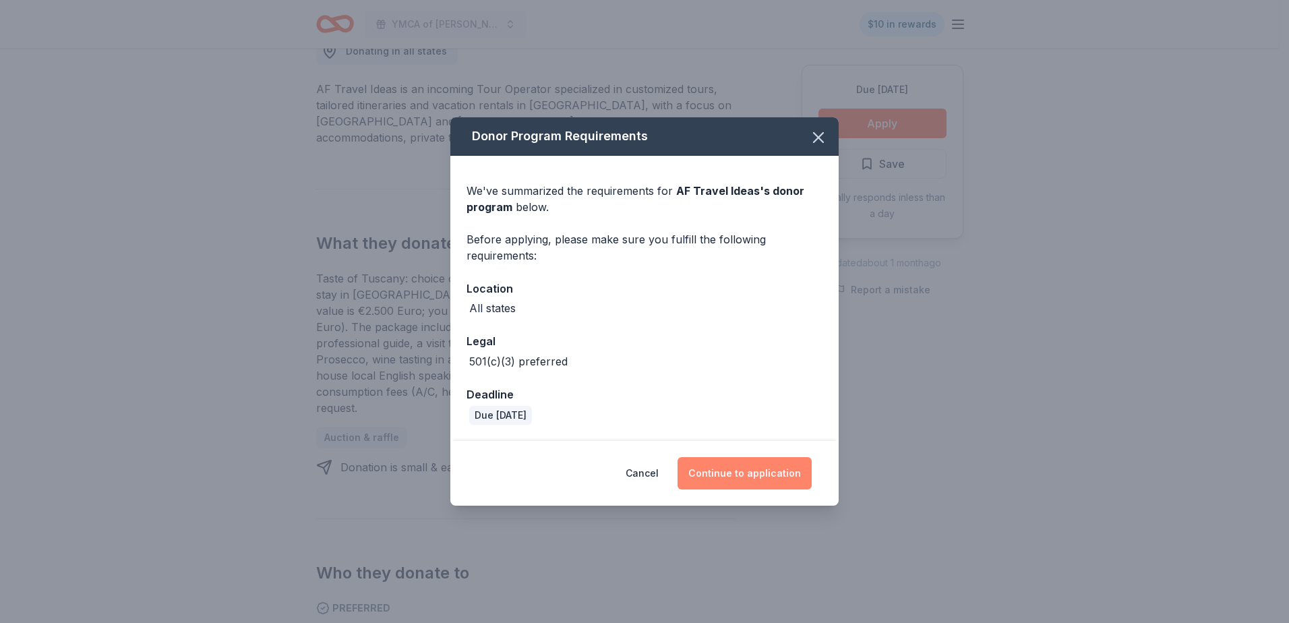
click at [749, 475] on button "Continue to application" at bounding box center [745, 473] width 134 height 32
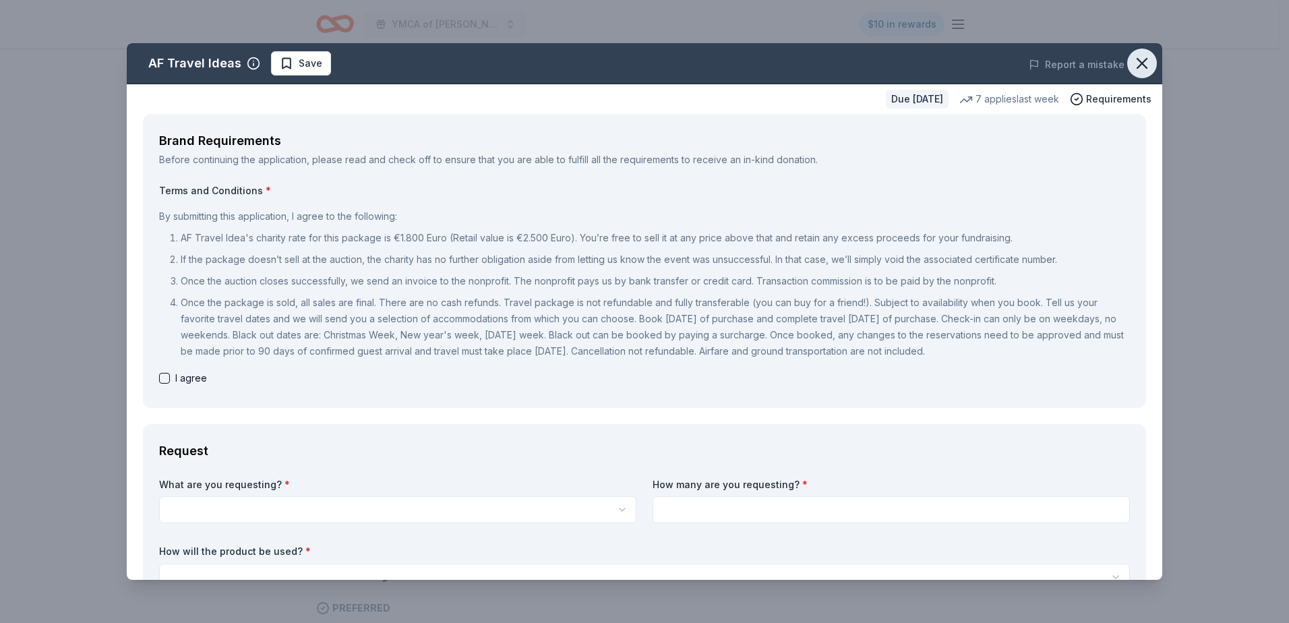
click at [1133, 59] on icon "button" at bounding box center [1142, 63] width 19 height 19
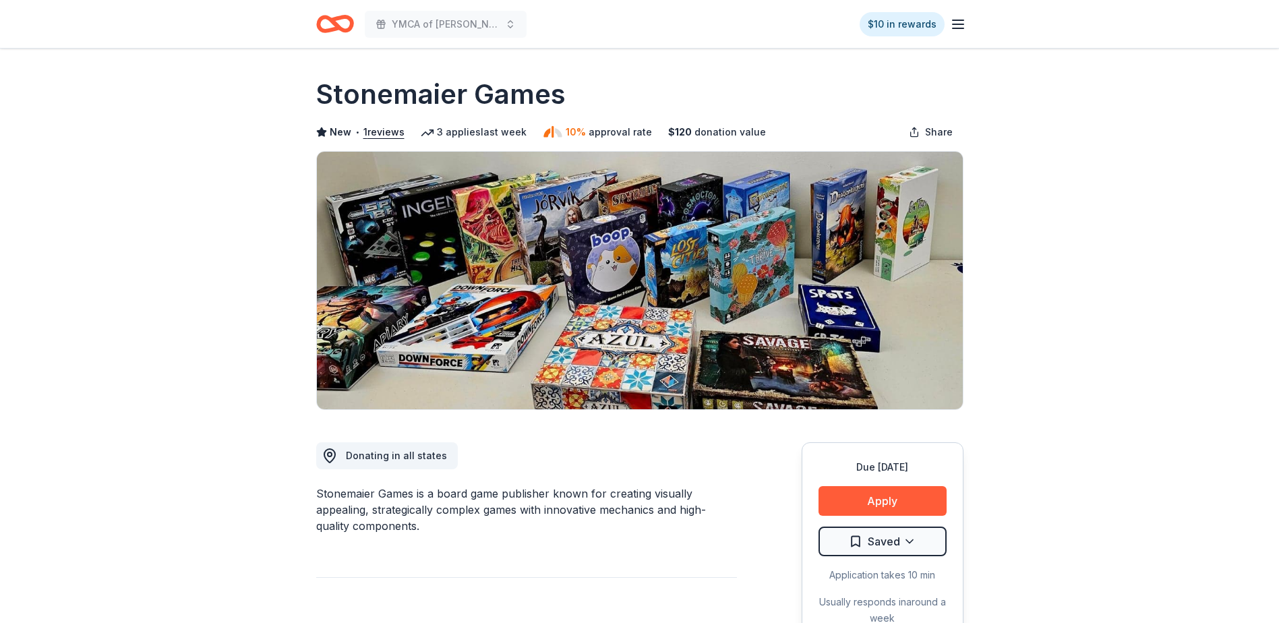
drag, startPoint x: 316, startPoint y: 93, endPoint x: 913, endPoint y: 381, distance: 662.6
drag, startPoint x: 312, startPoint y: 89, endPoint x: 318, endPoint y: 92, distance: 6.9
click at [322, 93] on h1 "Stonemaier Games" at bounding box center [441, 95] width 250 height 38
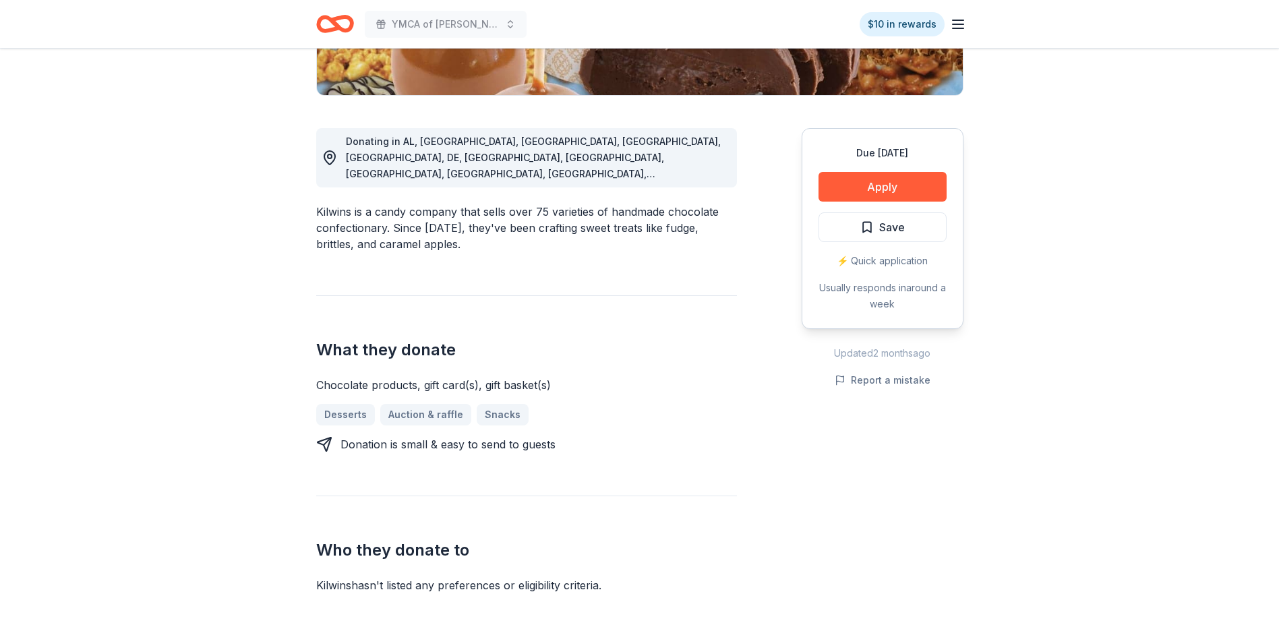
scroll to position [405, 0]
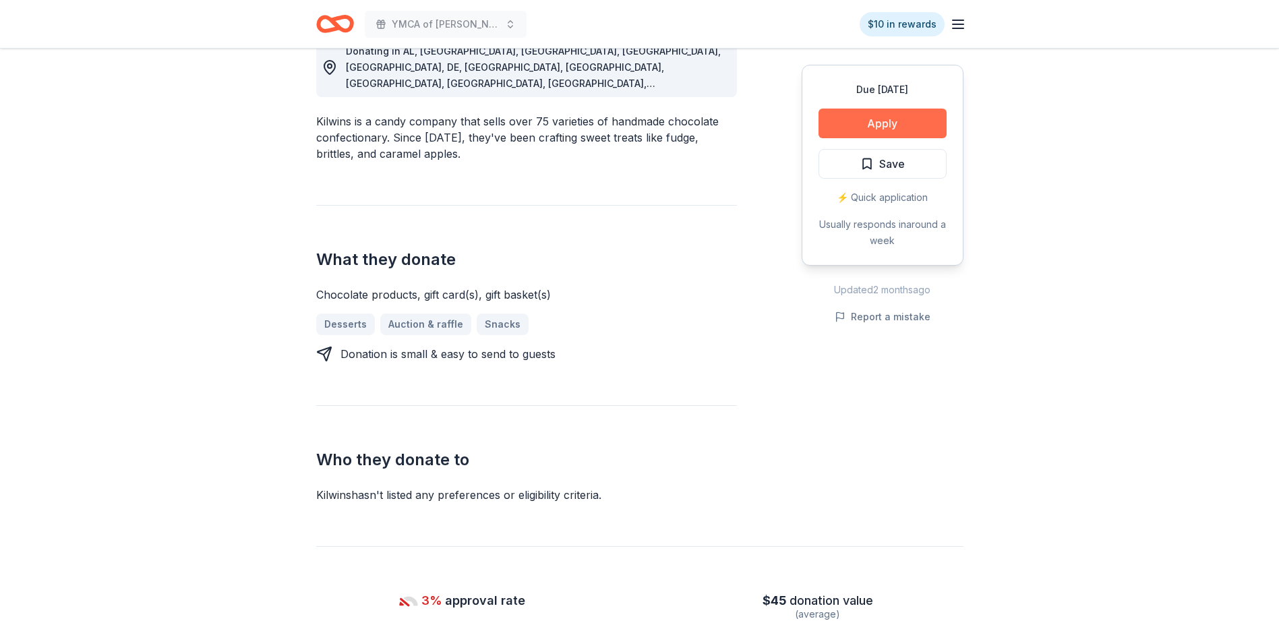
click at [886, 122] on button "Apply" at bounding box center [883, 124] width 128 height 30
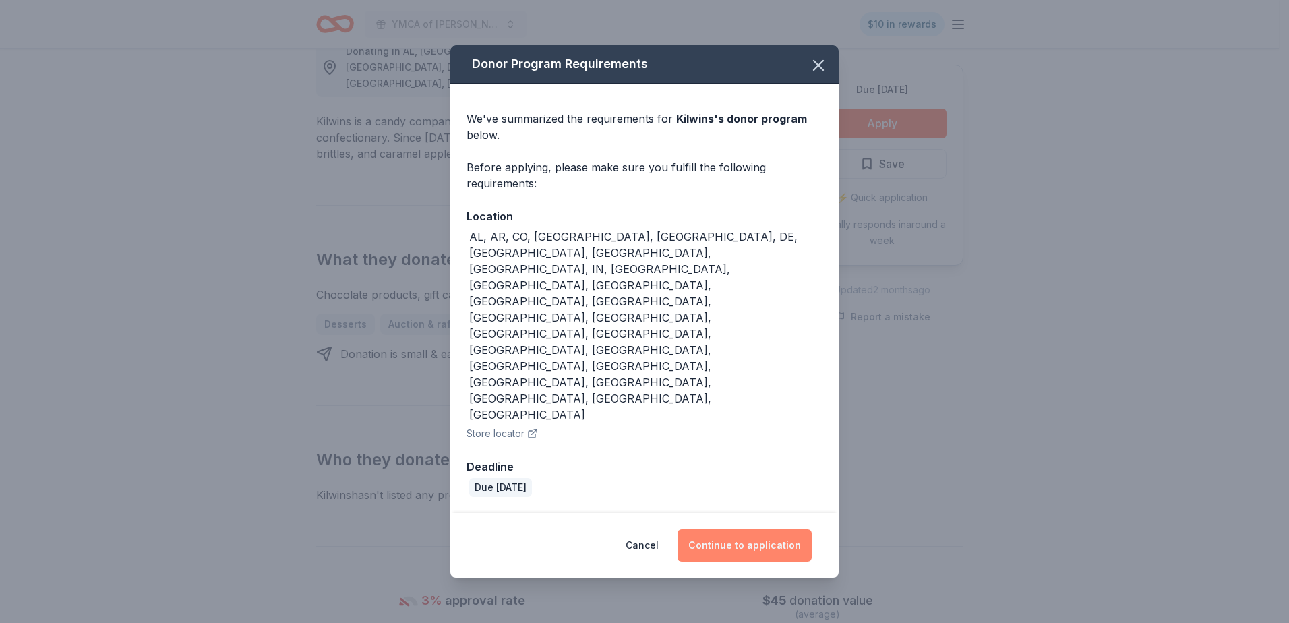
click at [717, 529] on button "Continue to application" at bounding box center [745, 545] width 134 height 32
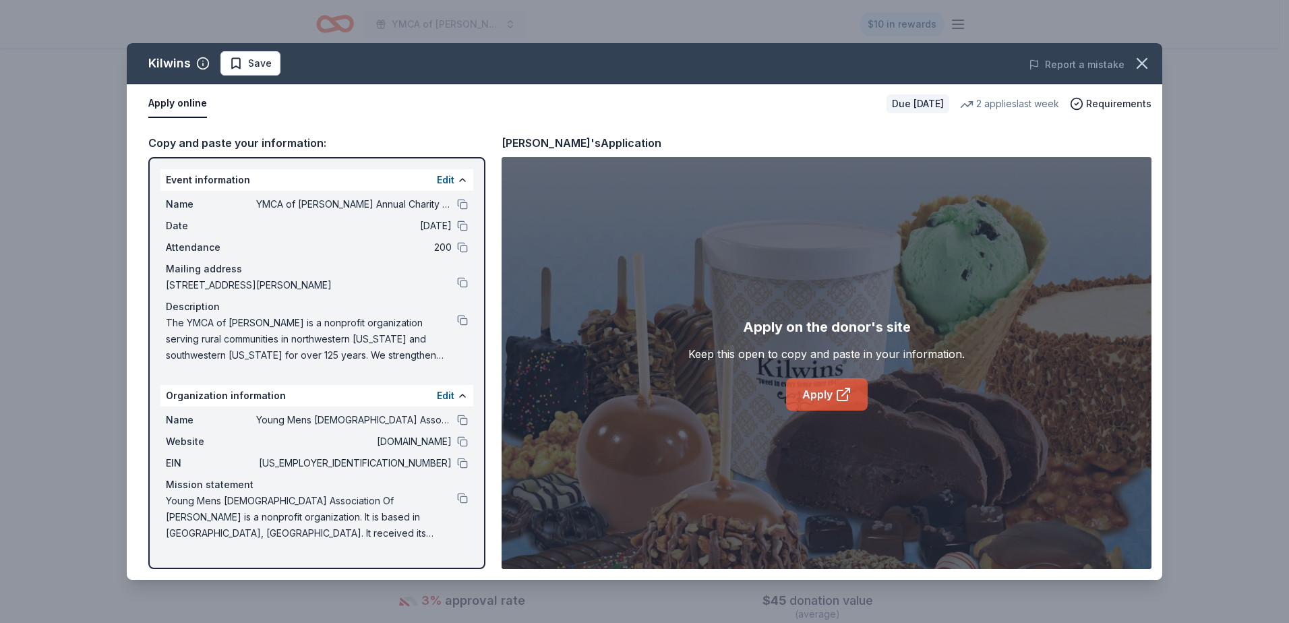
click at [833, 393] on link "Apply" at bounding box center [827, 394] width 82 height 32
click at [1140, 67] on icon "button" at bounding box center [1142, 63] width 19 height 19
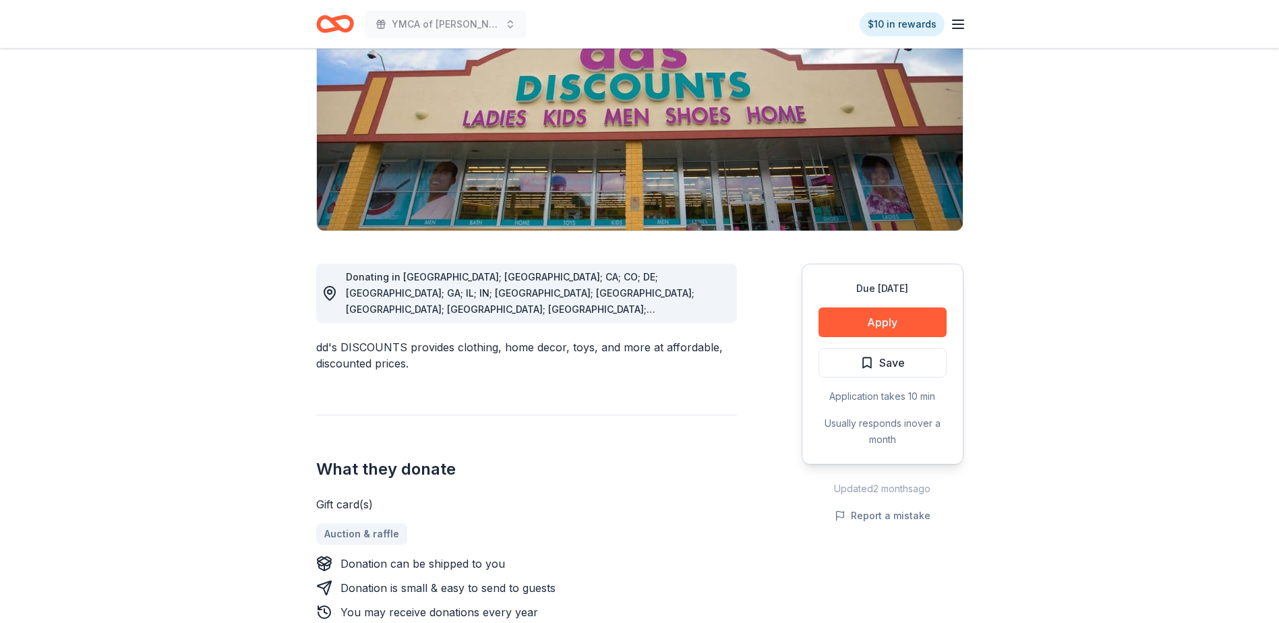
scroll to position [202, 0]
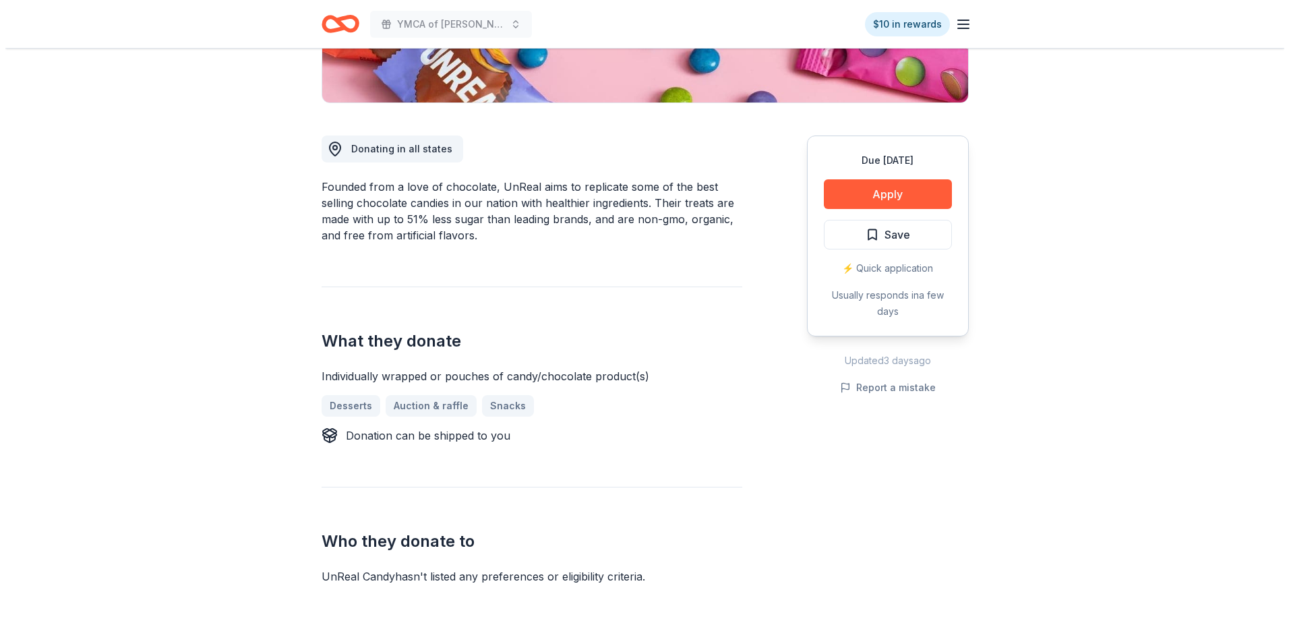
scroll to position [337, 0]
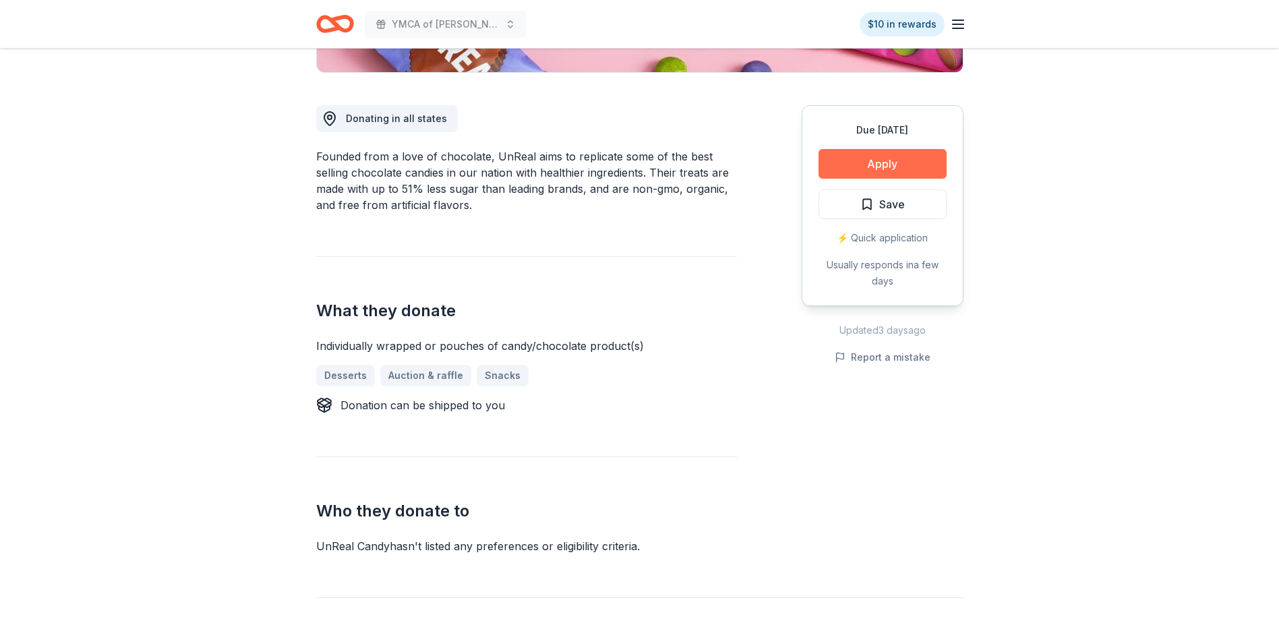
click at [905, 159] on button "Apply" at bounding box center [883, 164] width 128 height 30
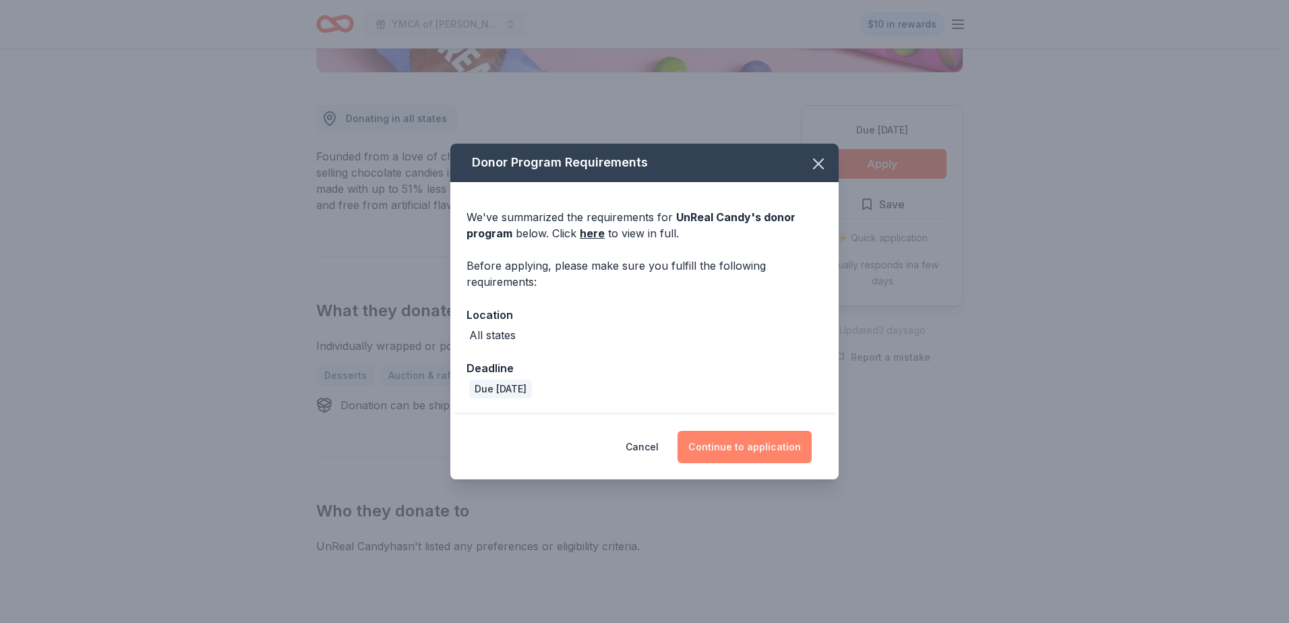
click at [751, 449] on button "Continue to application" at bounding box center [745, 447] width 134 height 32
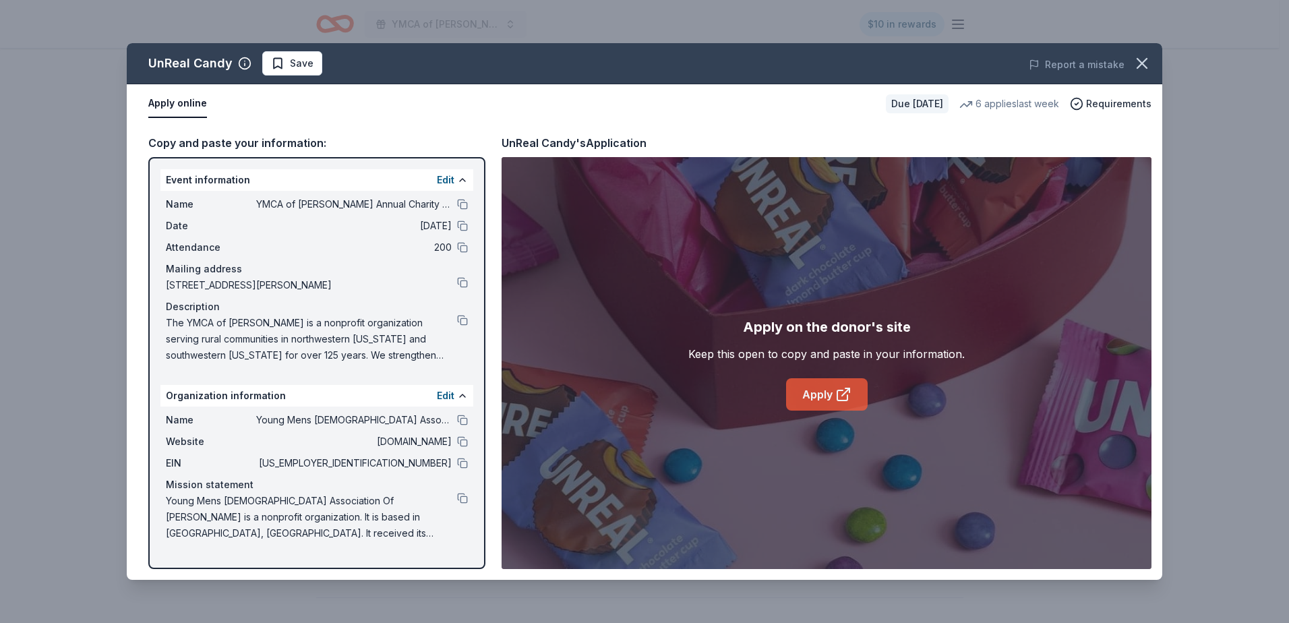
click at [817, 397] on link "Apply" at bounding box center [827, 394] width 82 height 32
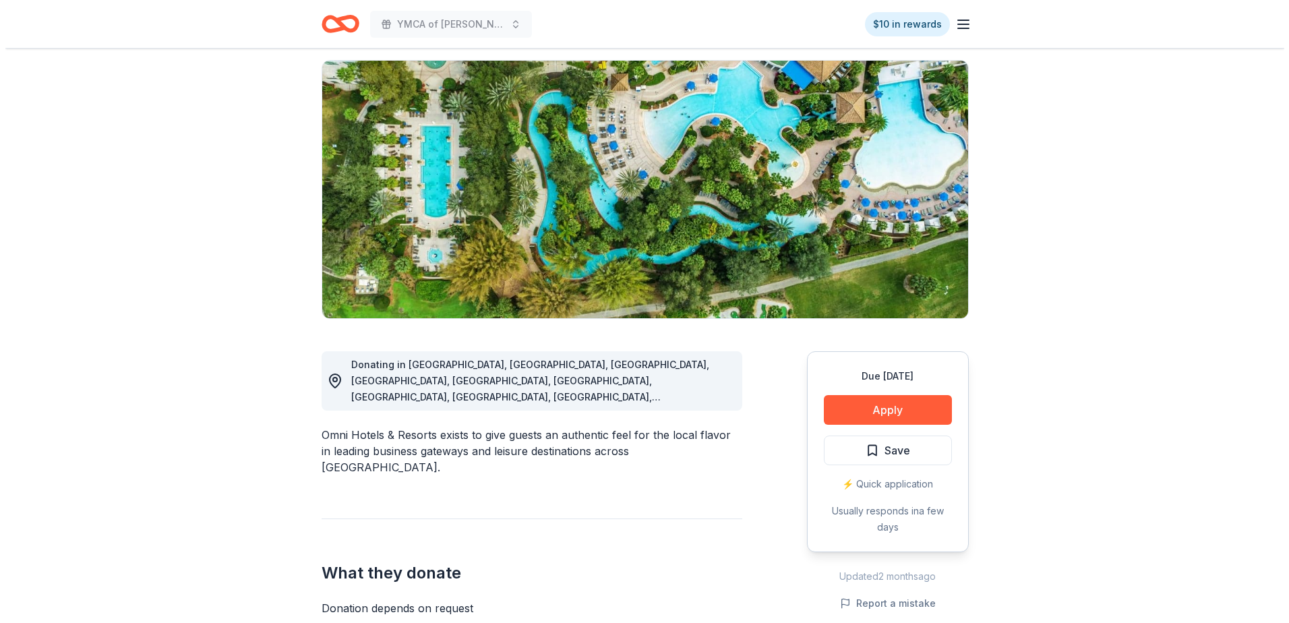
scroll to position [472, 0]
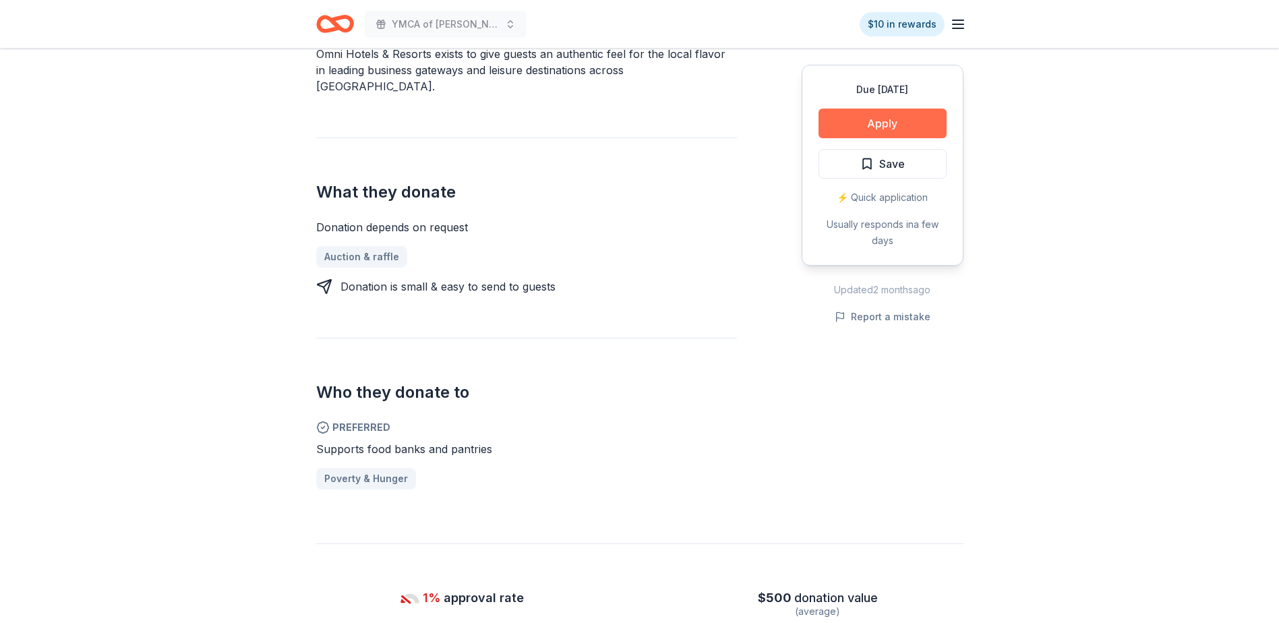
click at [887, 119] on button "Apply" at bounding box center [883, 124] width 128 height 30
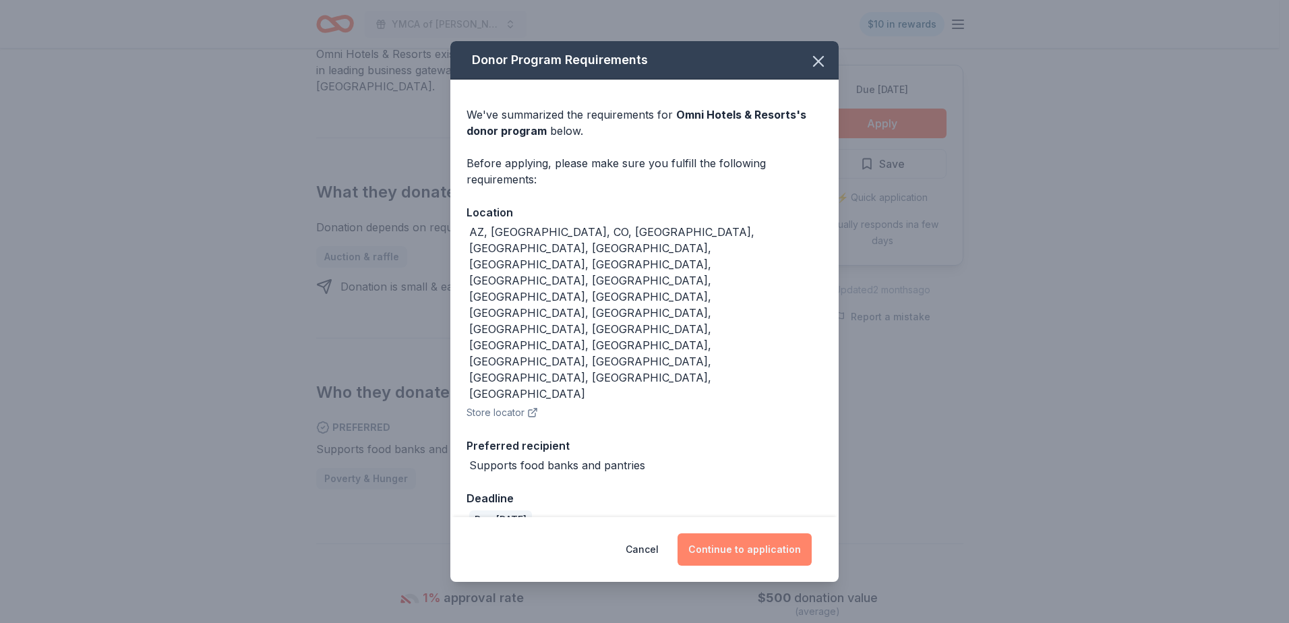
click at [728, 533] on button "Continue to application" at bounding box center [745, 549] width 134 height 32
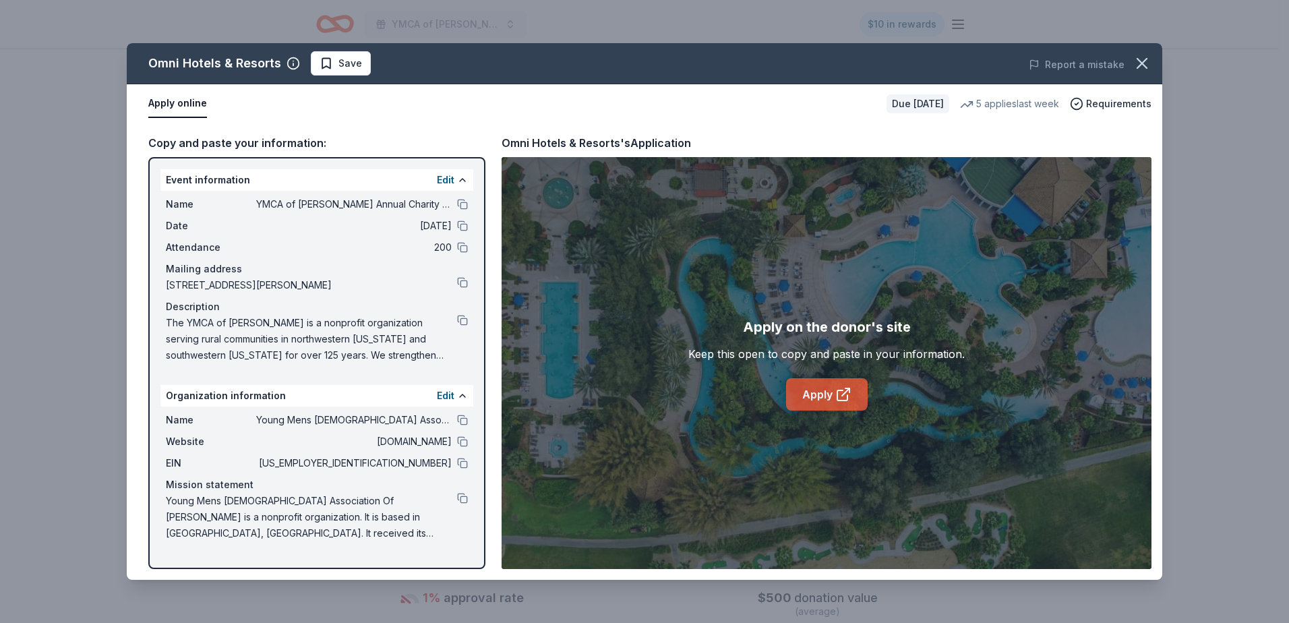
click at [831, 394] on link "Apply" at bounding box center [827, 394] width 82 height 32
